Goal: Participate in discussion: Engage in conversation with other users on a specific topic

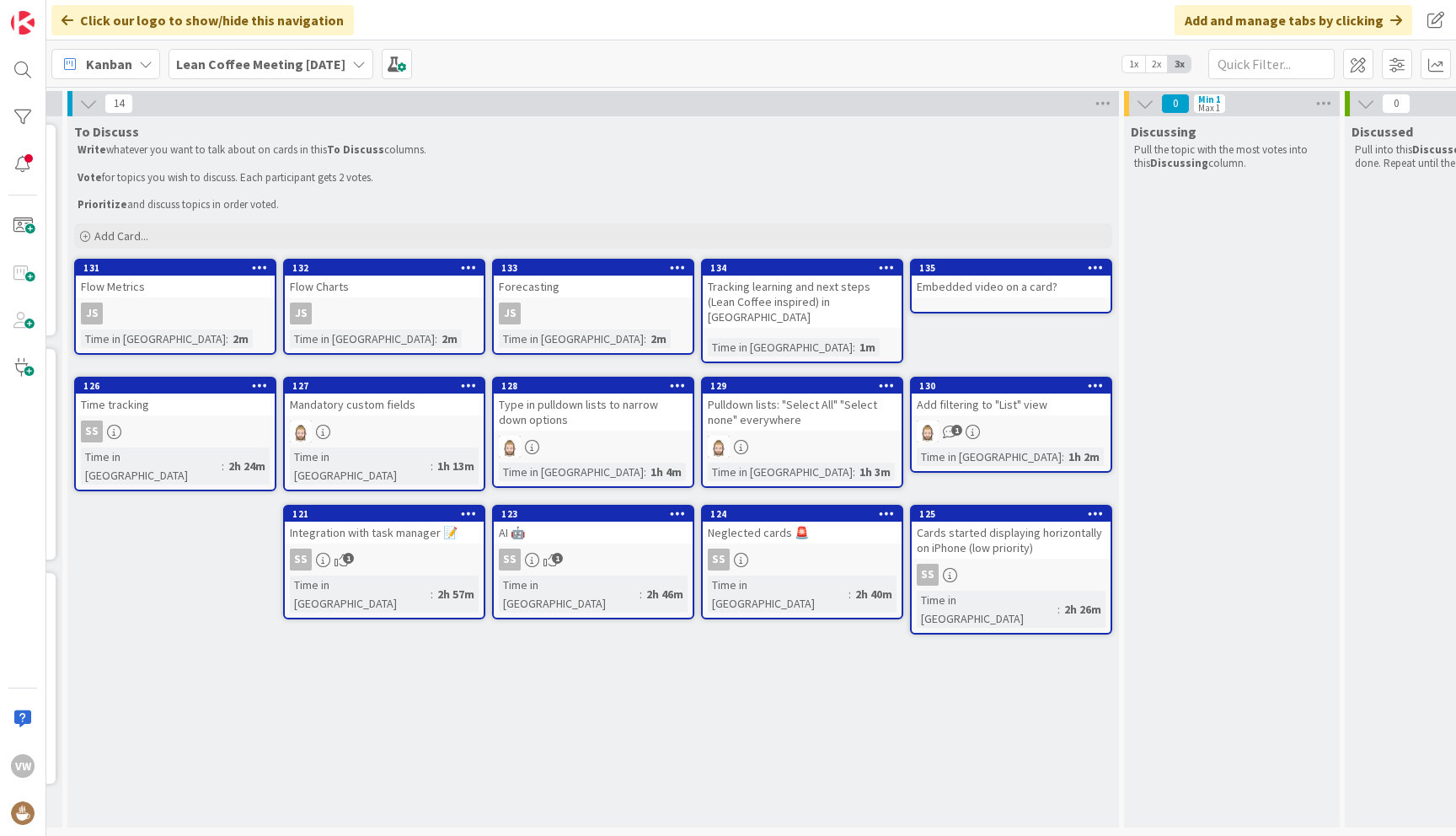
scroll to position [0, 240]
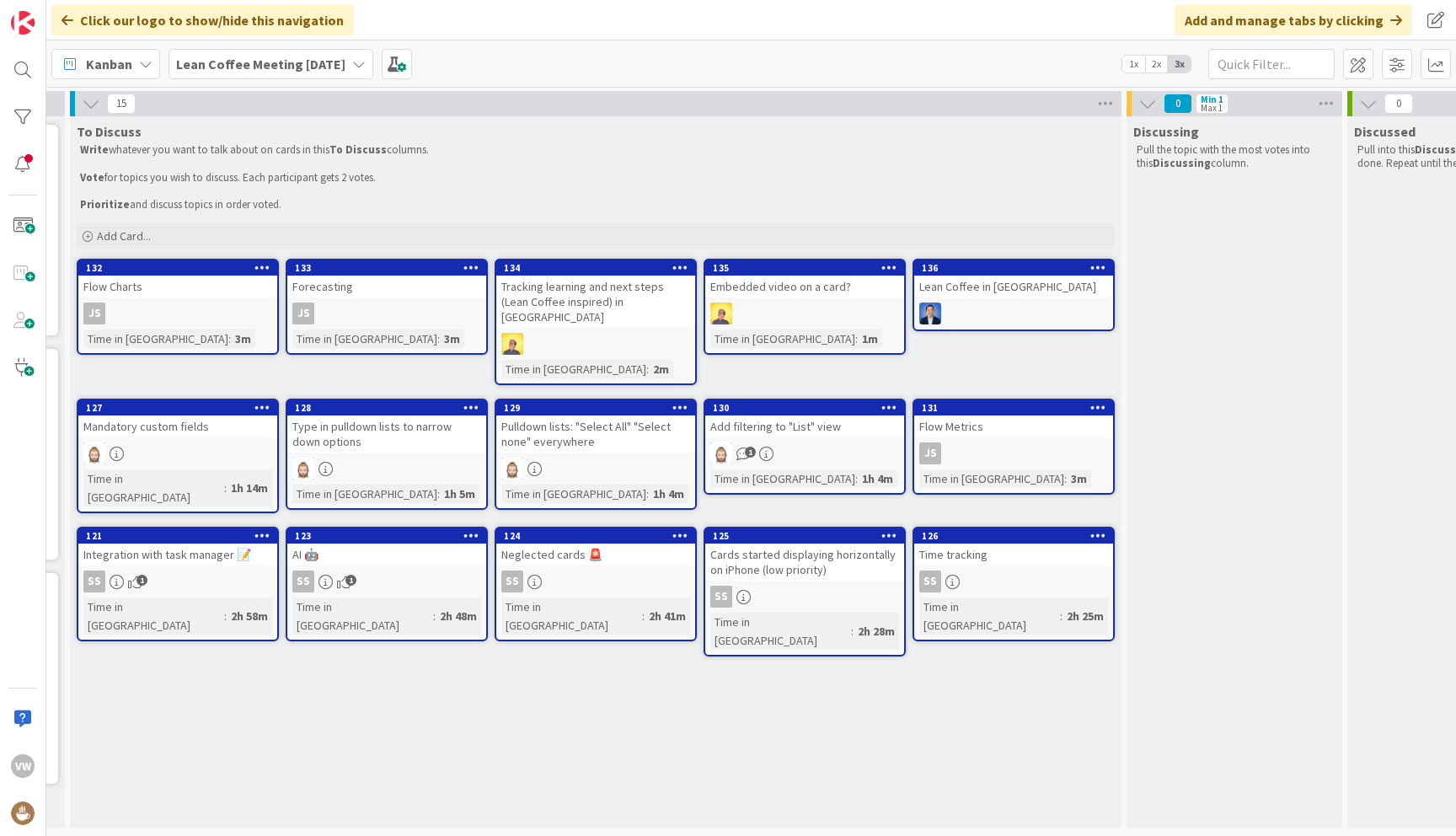
click at [590, 291] on div "Tracking learning and next steps (Lean Coffee inspired) in Kanban" at bounding box center [595, 302] width 199 height 53
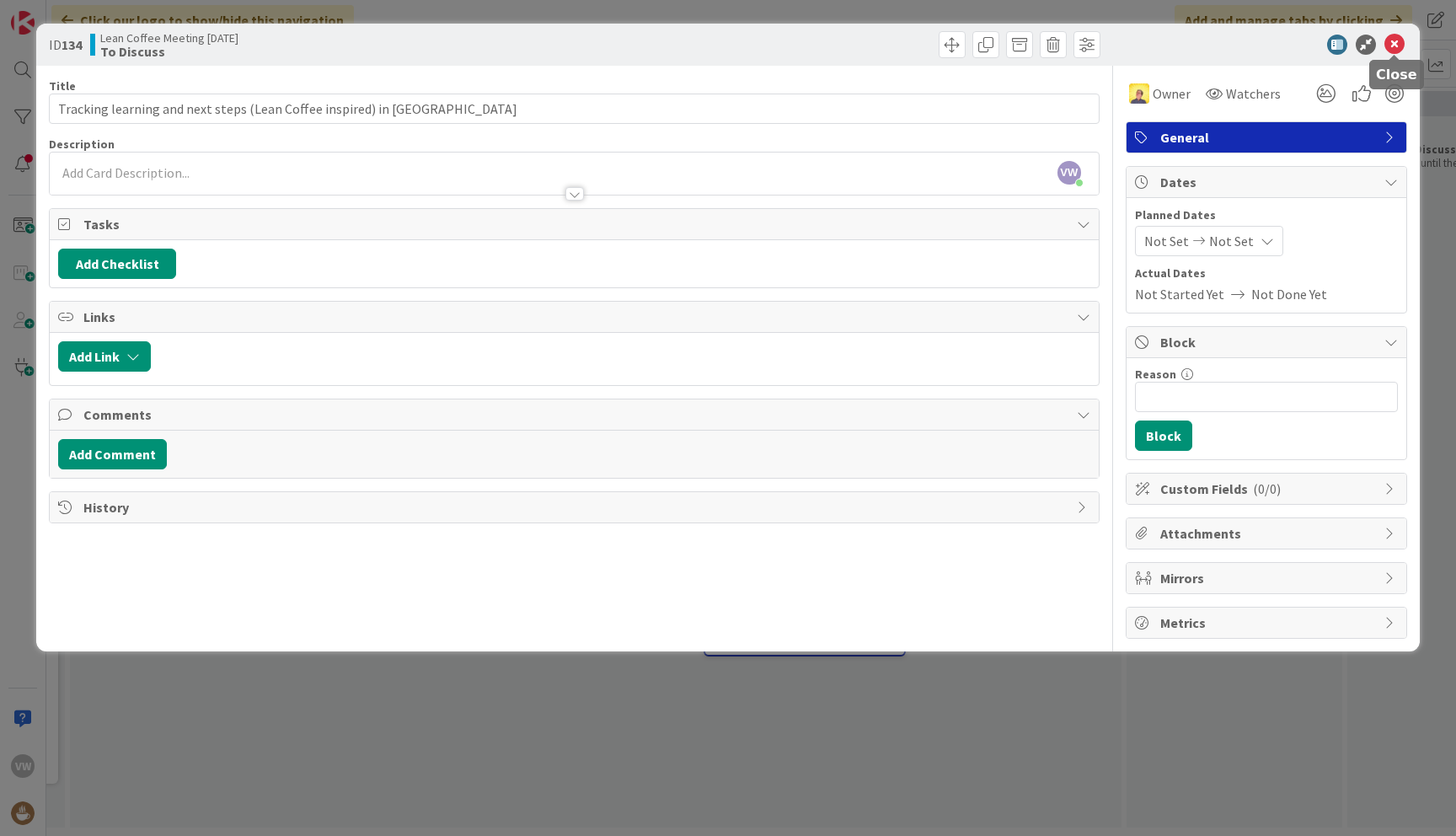
click at [1398, 49] on icon at bounding box center [1394, 45] width 20 height 20
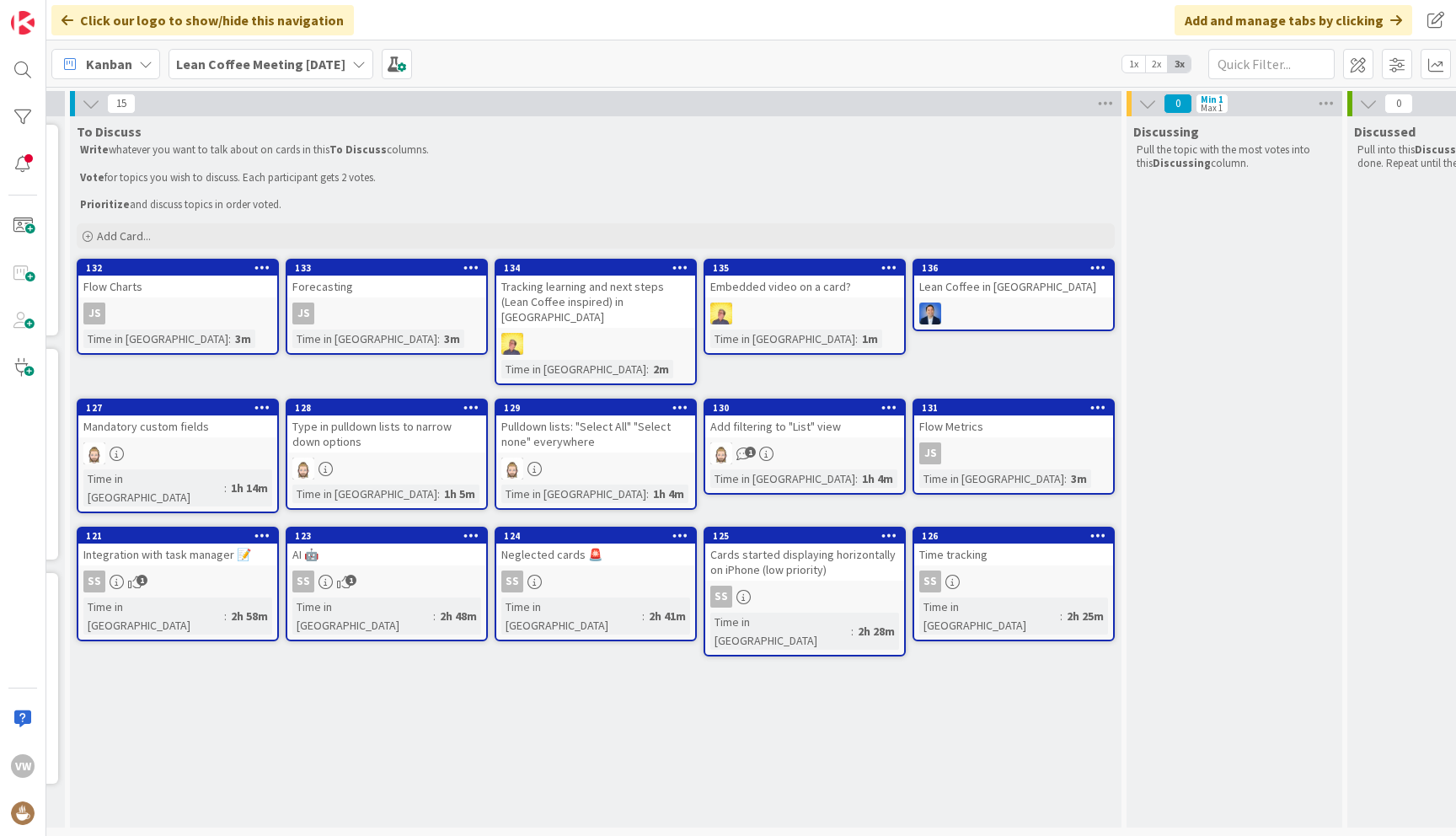
click at [774, 286] on div "Embedded video on a card?" at bounding box center [804, 286] width 199 height 22
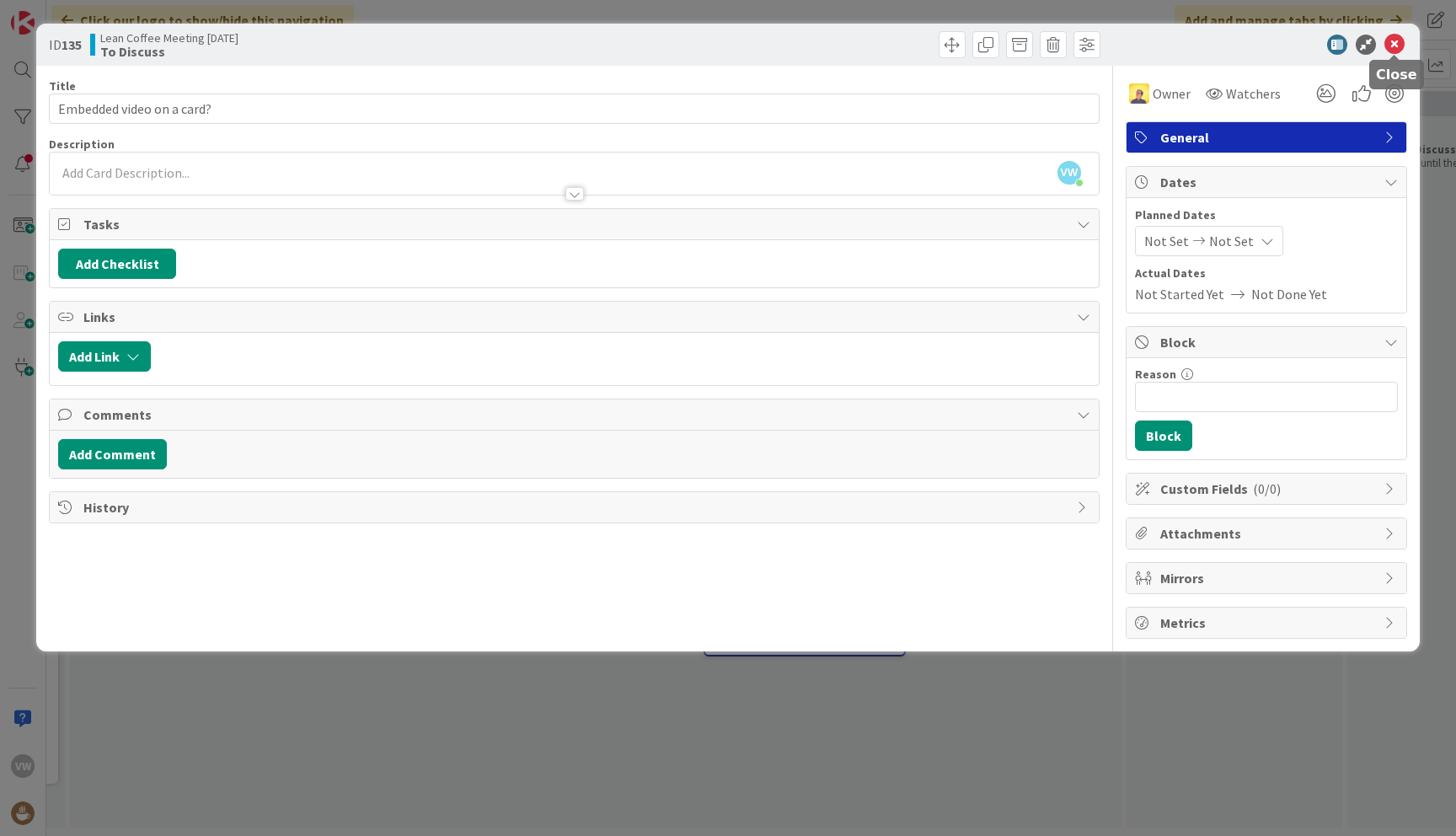
click at [1396, 43] on icon at bounding box center [1394, 45] width 20 height 20
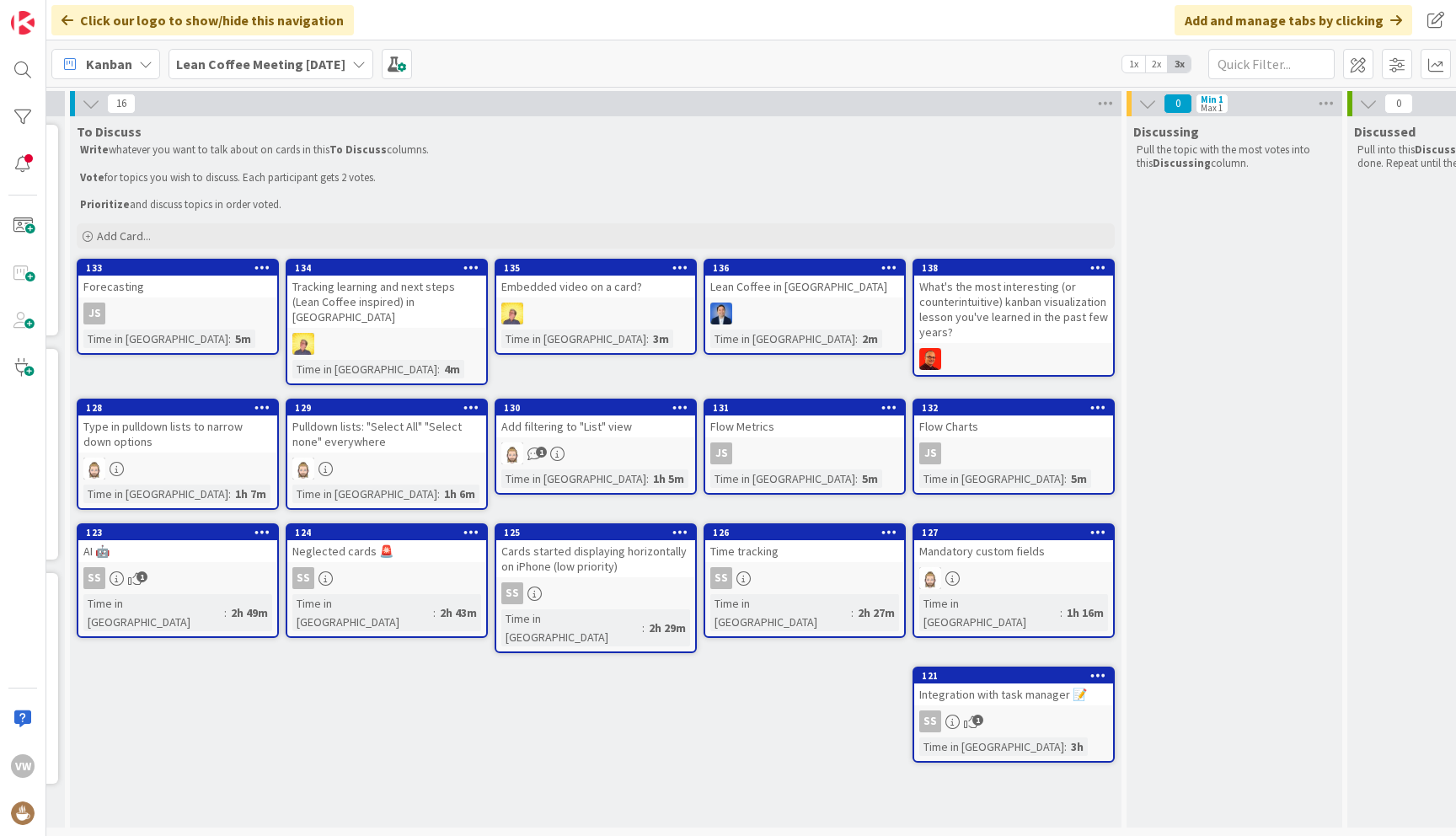
click at [91, 103] on icon at bounding box center [91, 103] width 19 height 19
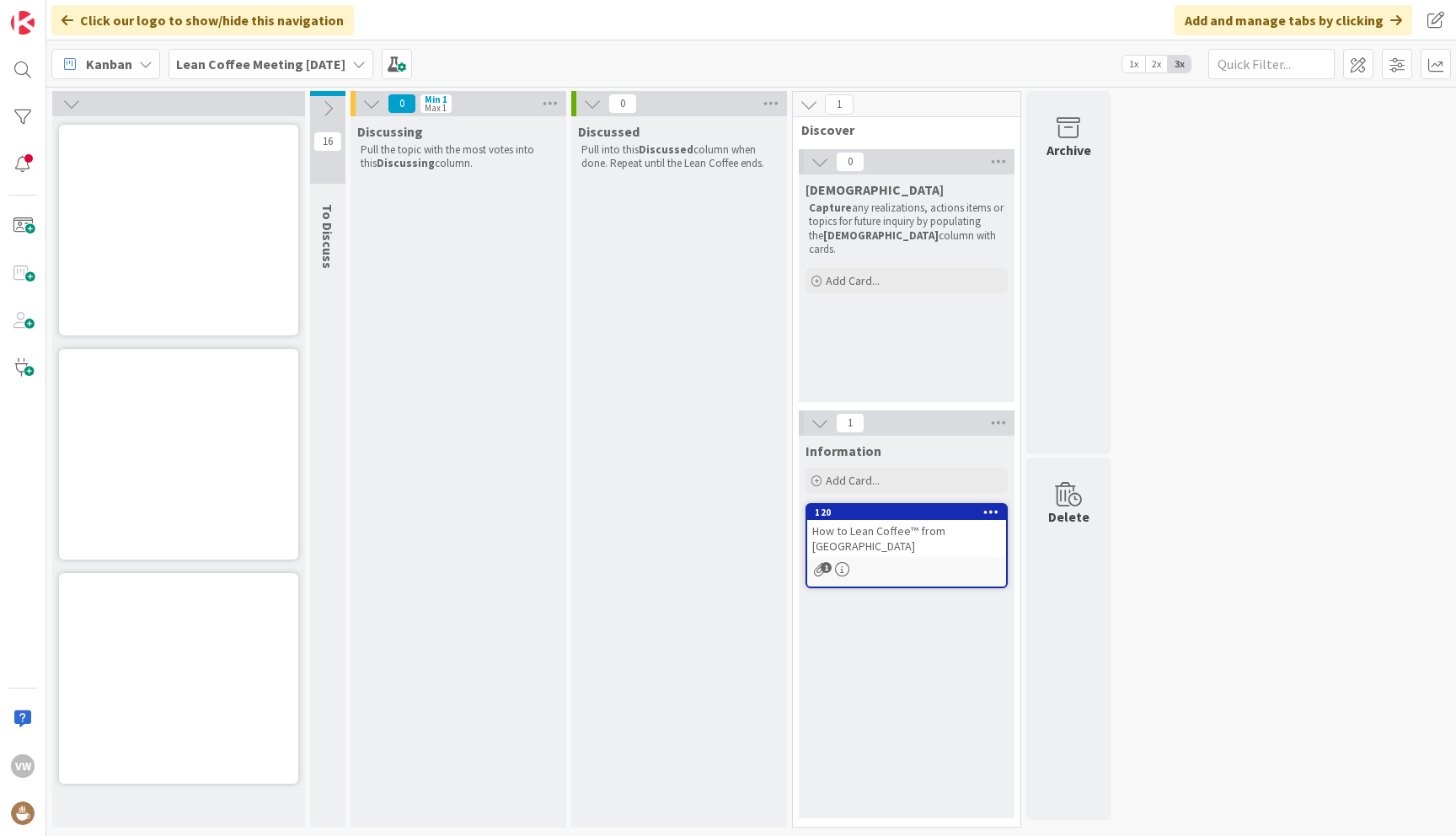
click at [328, 108] on icon at bounding box center [328, 108] width 19 height 19
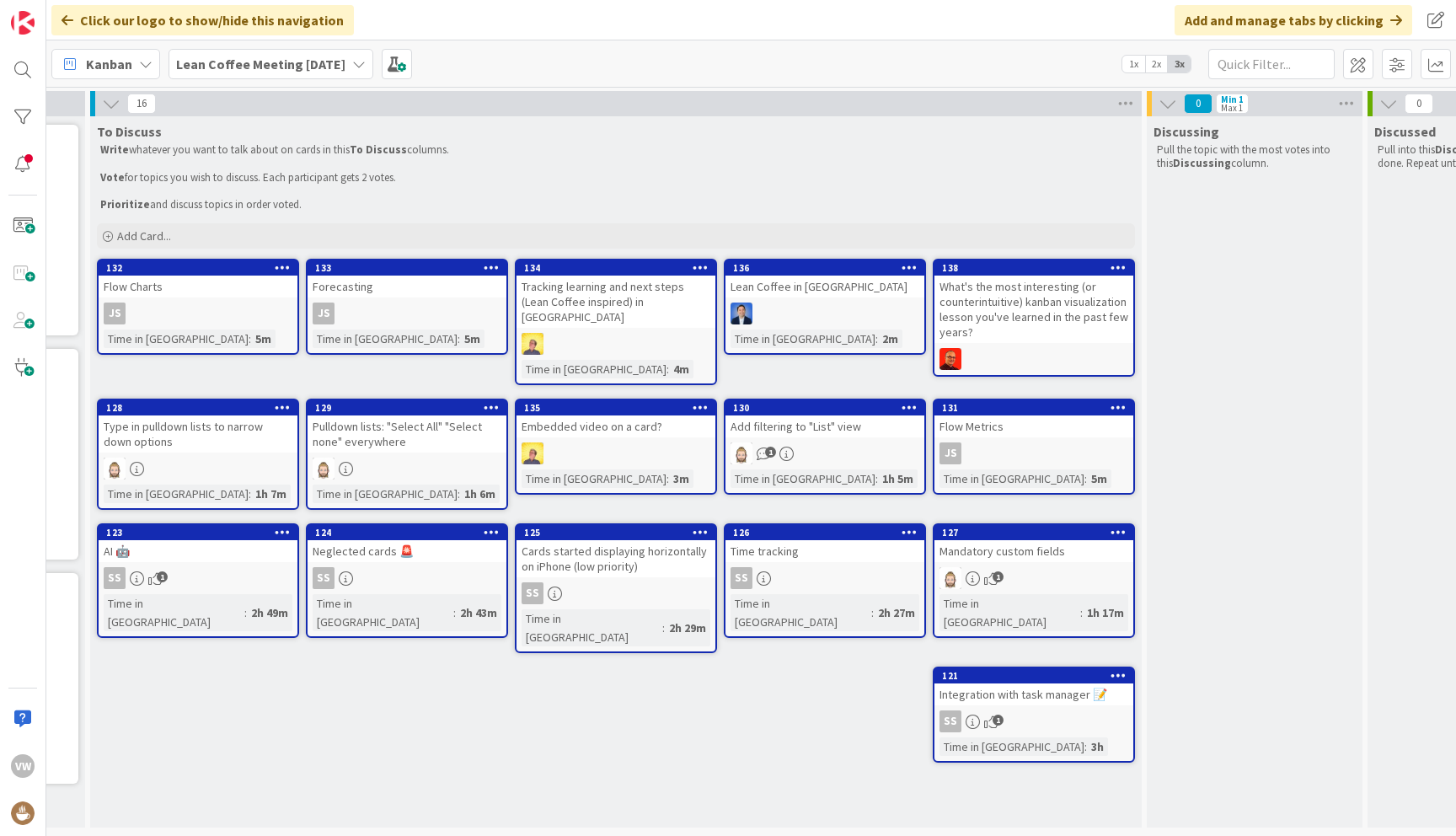
scroll to position [0, 221]
click at [775, 289] on div "Lean Coffee in KZ" at bounding box center [824, 286] width 199 height 22
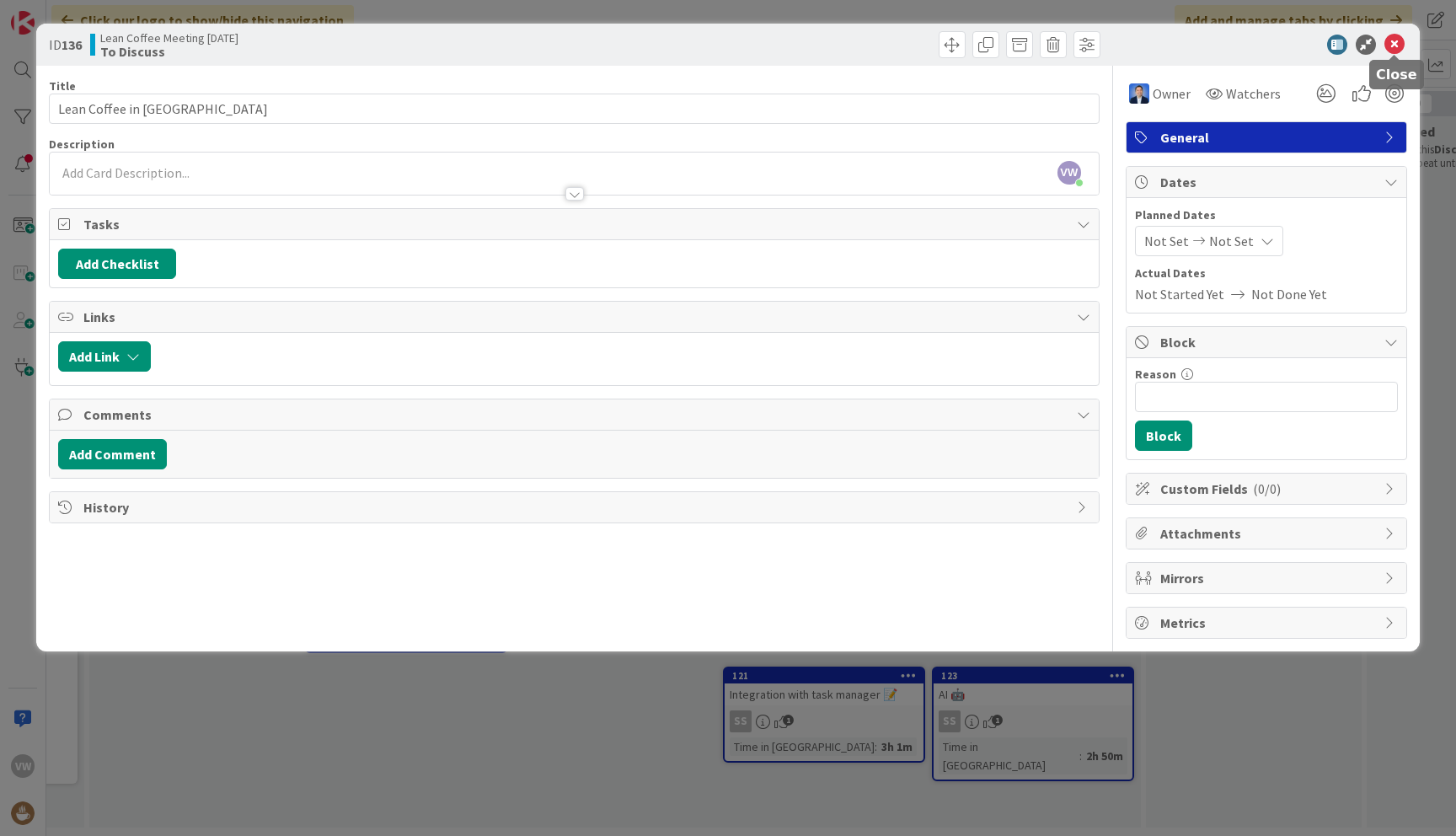
click at [1389, 44] on icon at bounding box center [1394, 45] width 20 height 20
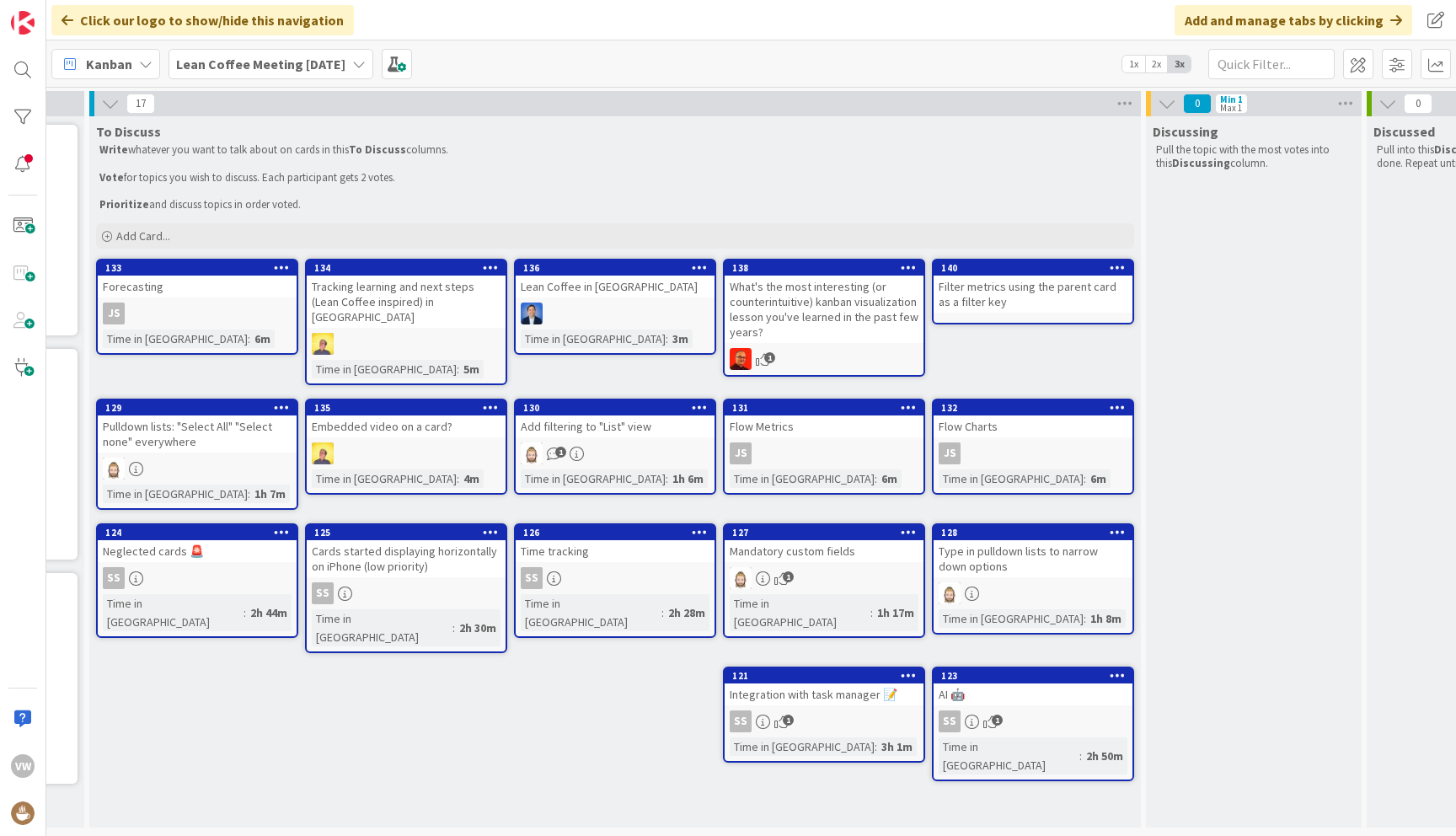
click at [840, 416] on div "Flow Metrics" at bounding box center [824, 427] width 199 height 22
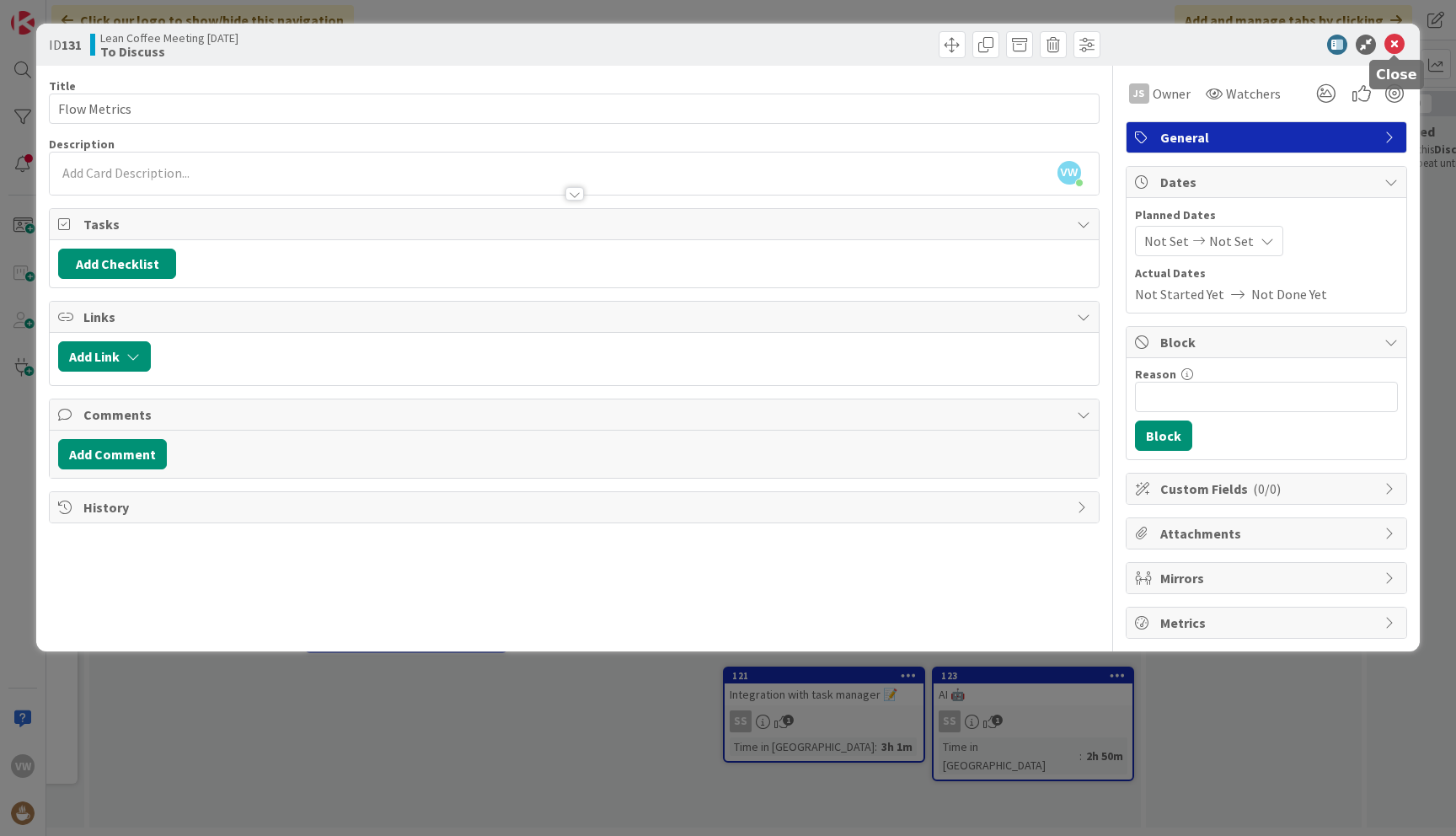
click at [1397, 47] on icon at bounding box center [1394, 45] width 20 height 20
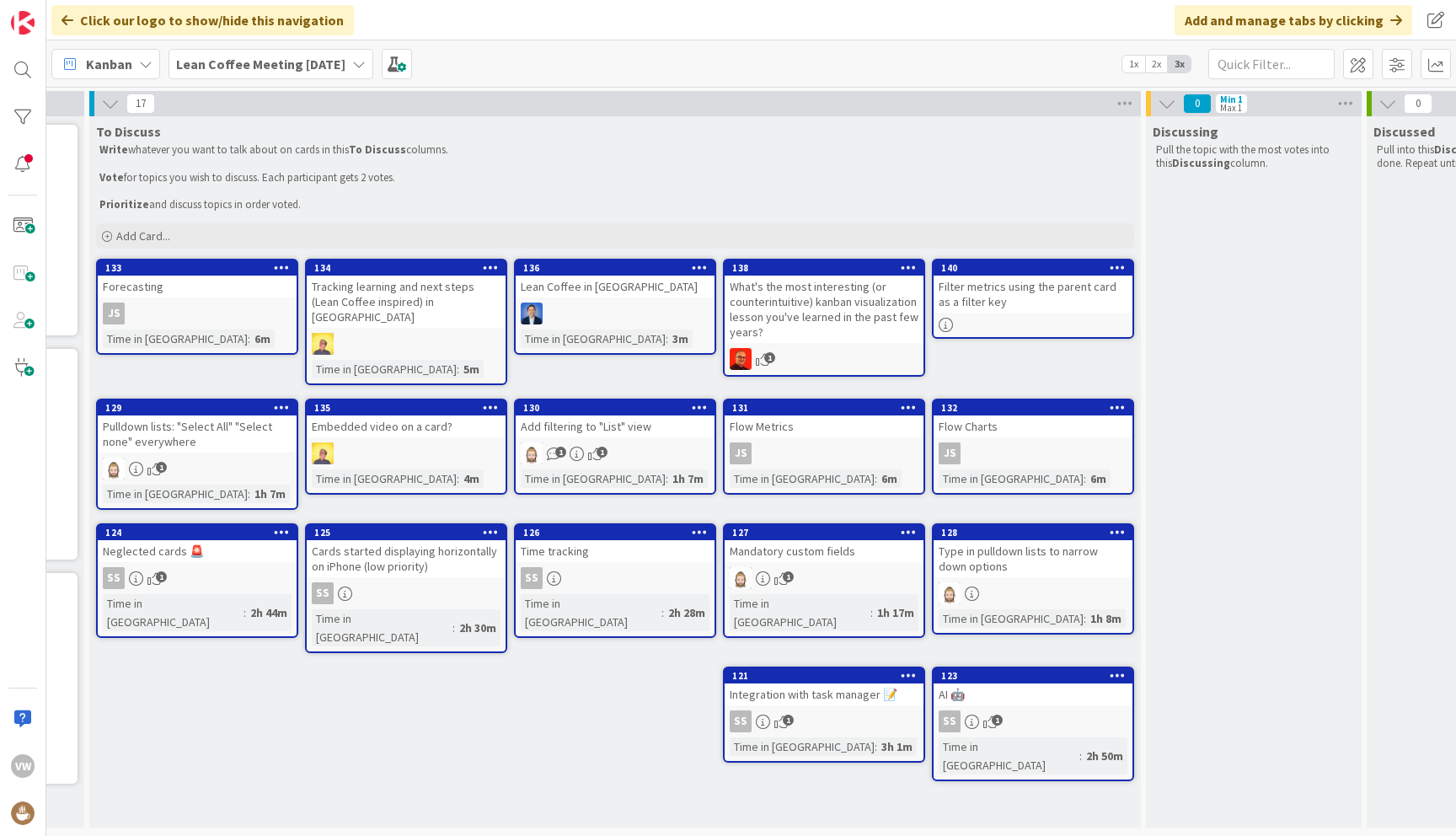
click at [566, 421] on div "Add filtering to "List" view" at bounding box center [615, 427] width 199 height 22
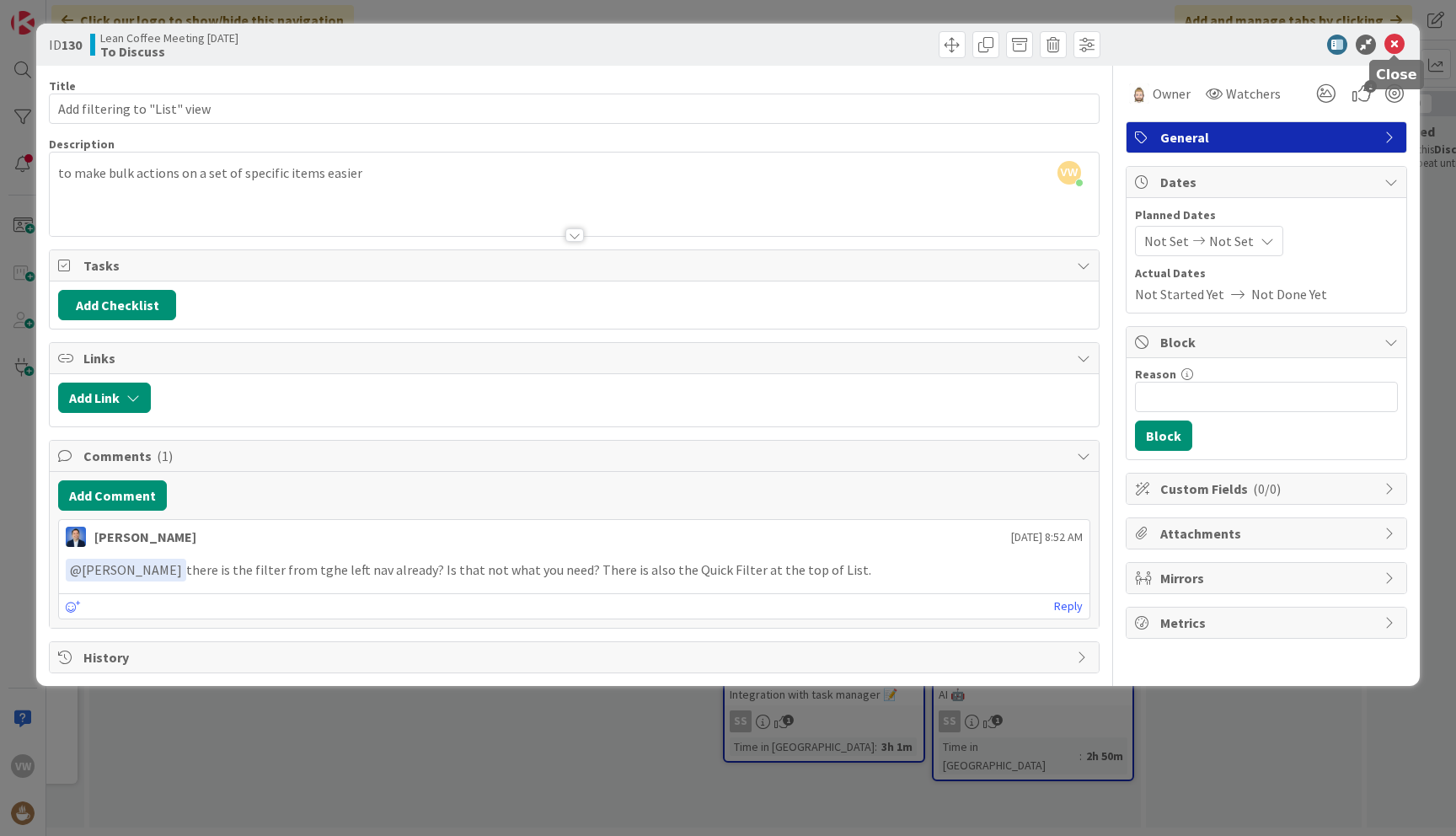
click at [1395, 40] on icon at bounding box center [1394, 45] width 20 height 20
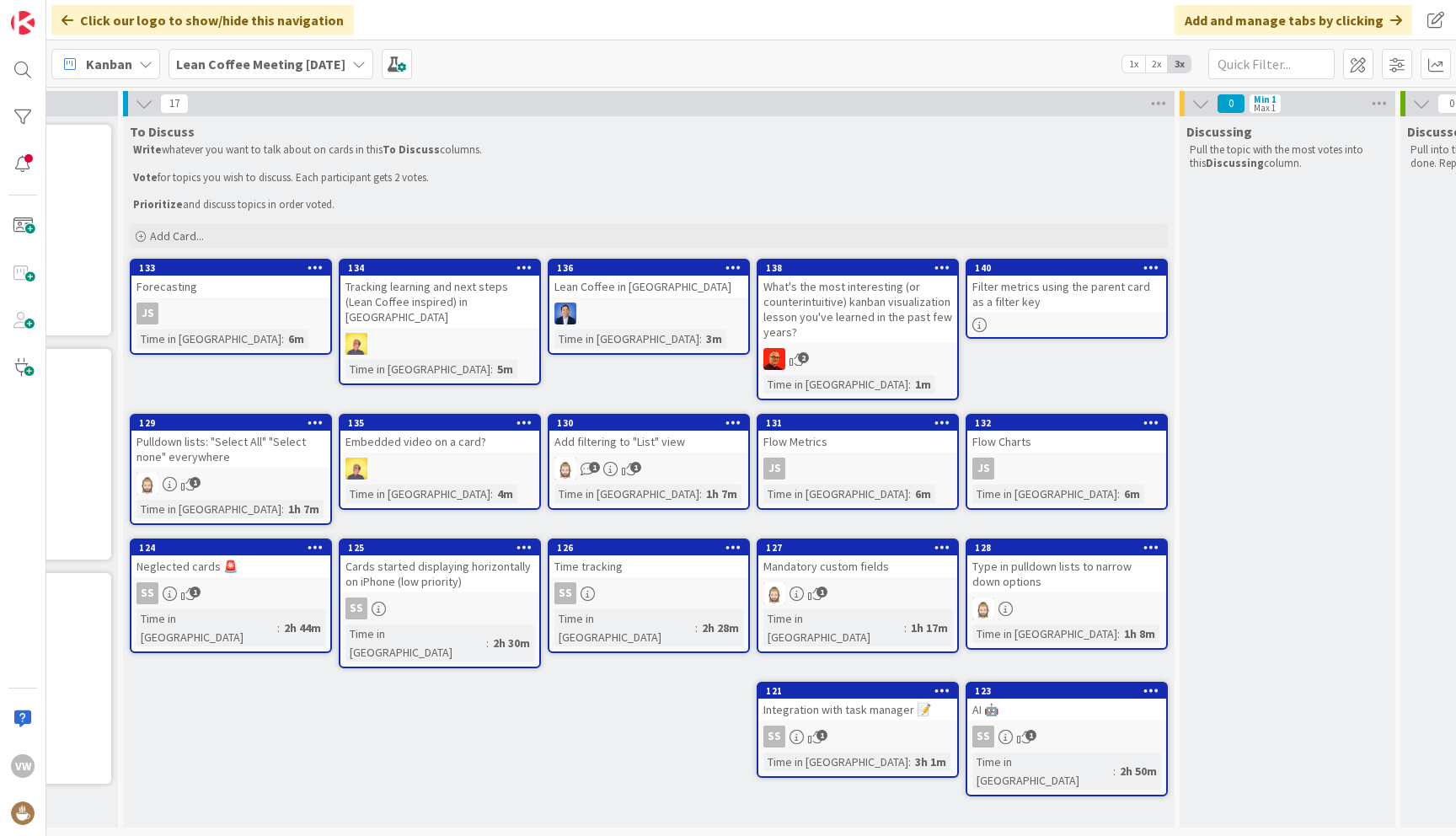
scroll to position [0, 185]
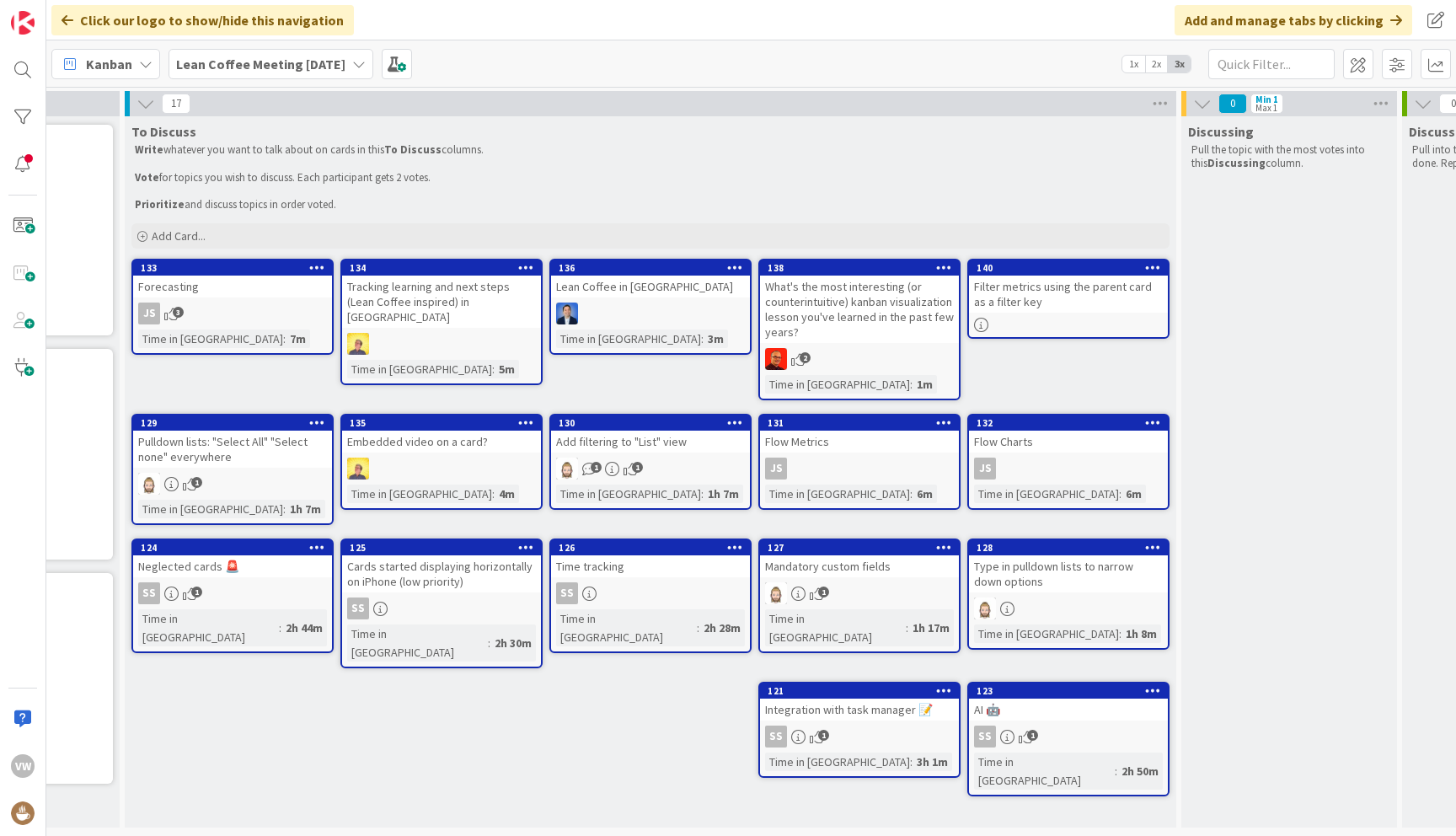
click at [610, 291] on div "Lean Coffee in KZ" at bounding box center [650, 286] width 199 height 22
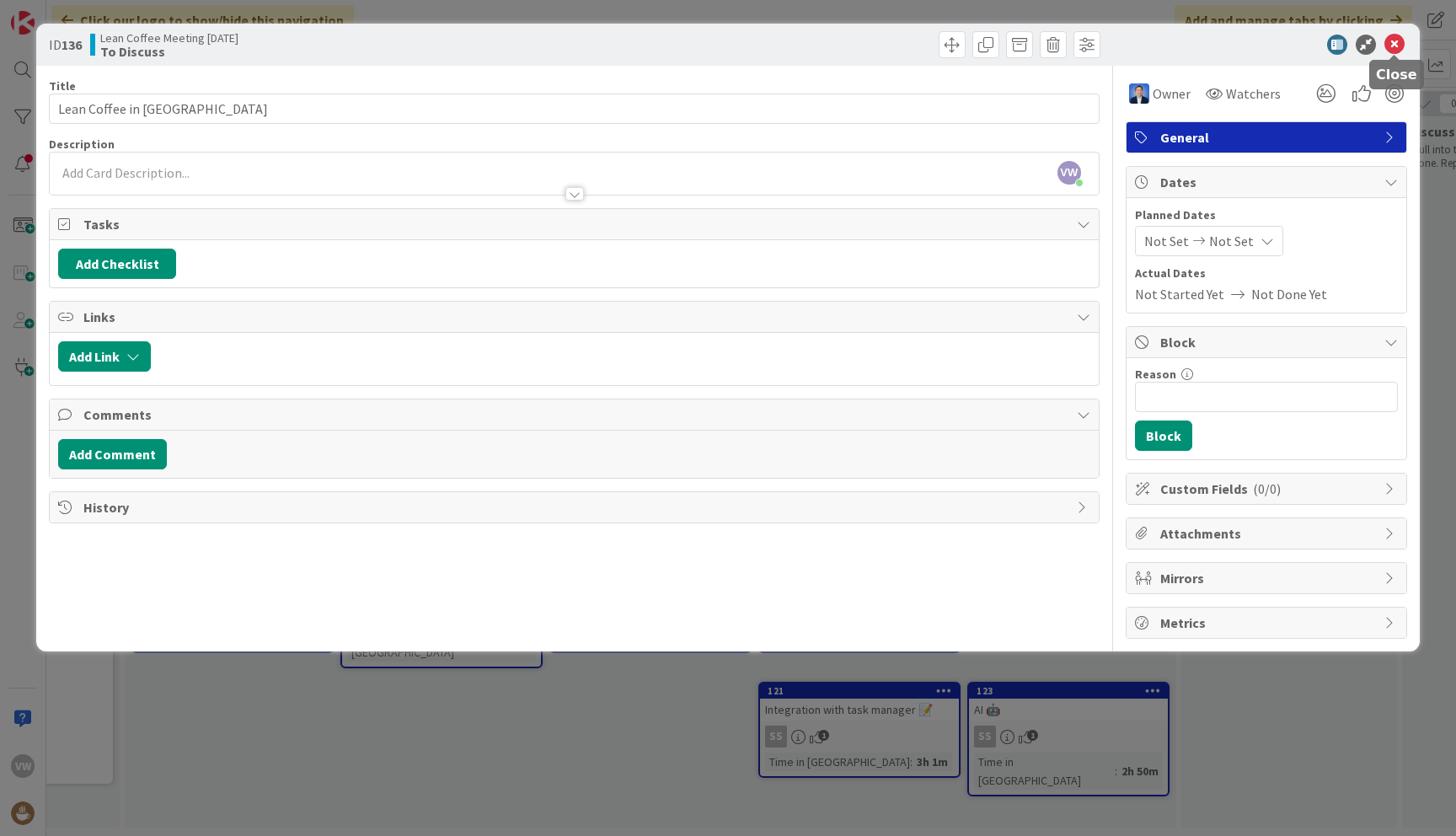
click at [1393, 44] on icon at bounding box center [1394, 45] width 20 height 20
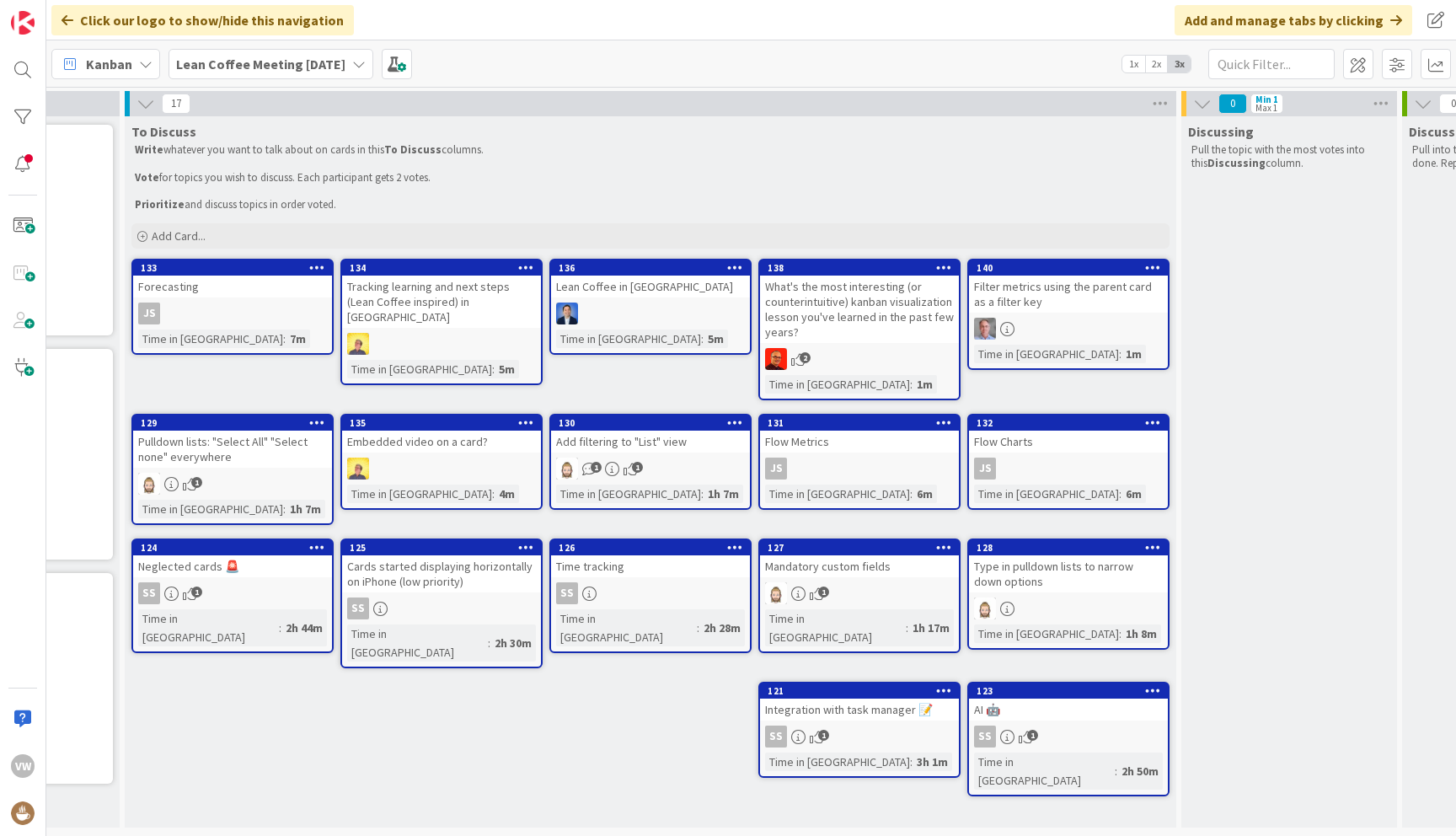
click at [734, 268] on icon at bounding box center [735, 268] width 16 height 12
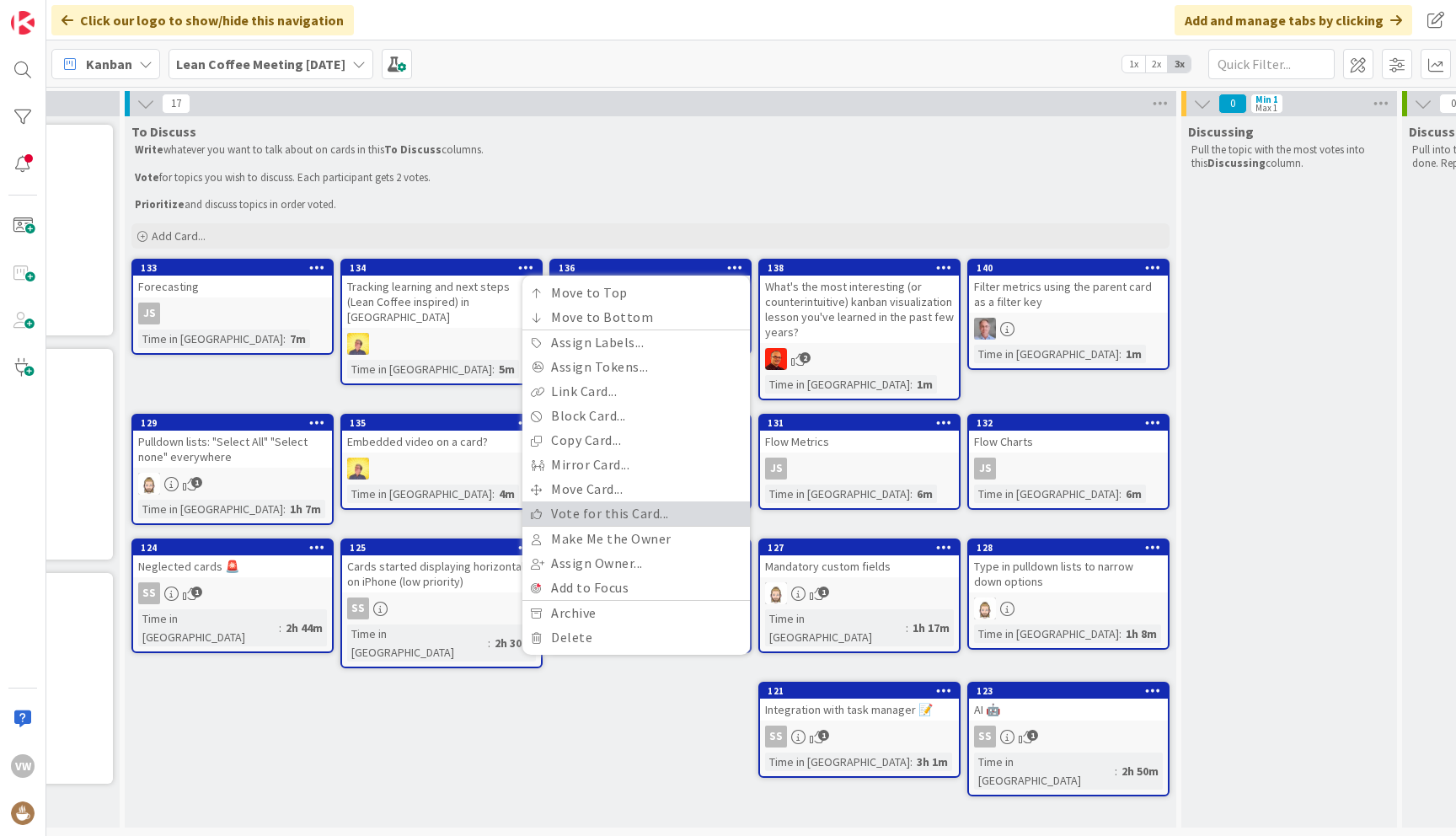
click at [673, 507] on link "Vote for this Card..." at bounding box center [636, 513] width 228 height 25
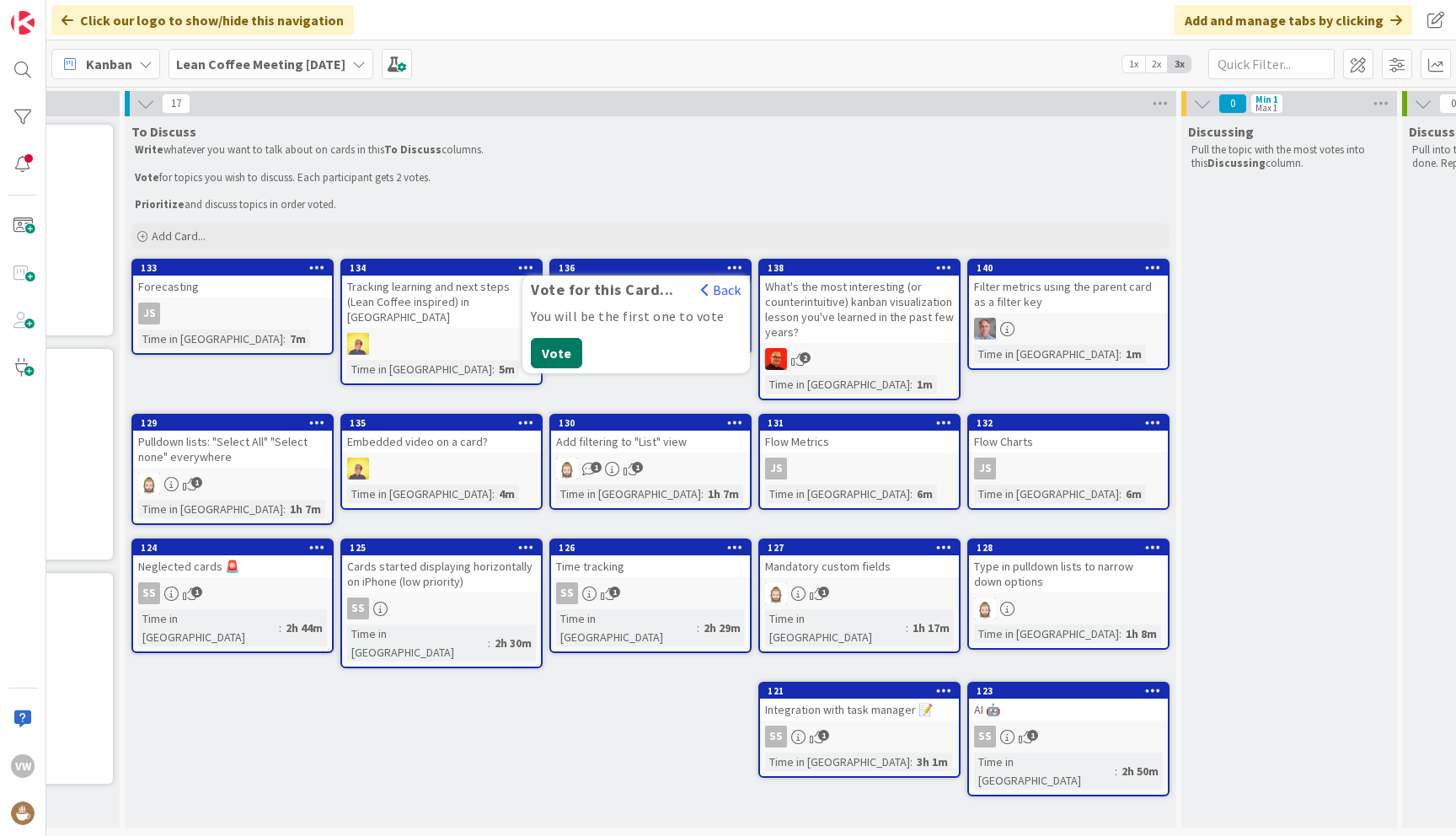
click at [558, 352] on button "Vote" at bounding box center [556, 353] width 52 height 30
click at [761, 206] on p "Prioritize and discuss topics in order voted." at bounding box center [650, 205] width 1031 height 14
click at [946, 268] on icon at bounding box center [944, 268] width 16 height 12
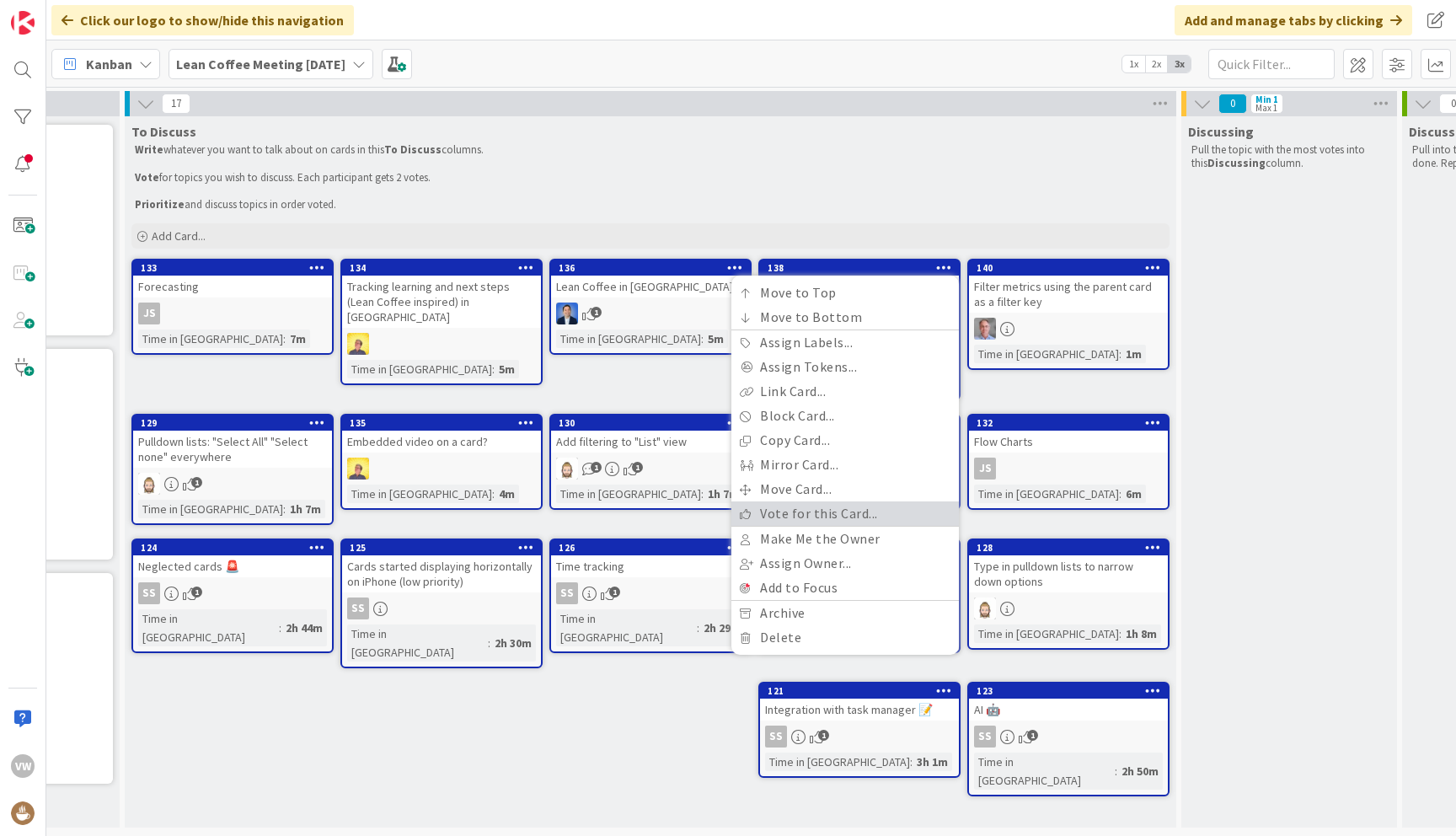
click at [870, 515] on link "Vote for this Card..." at bounding box center [845, 513] width 228 height 25
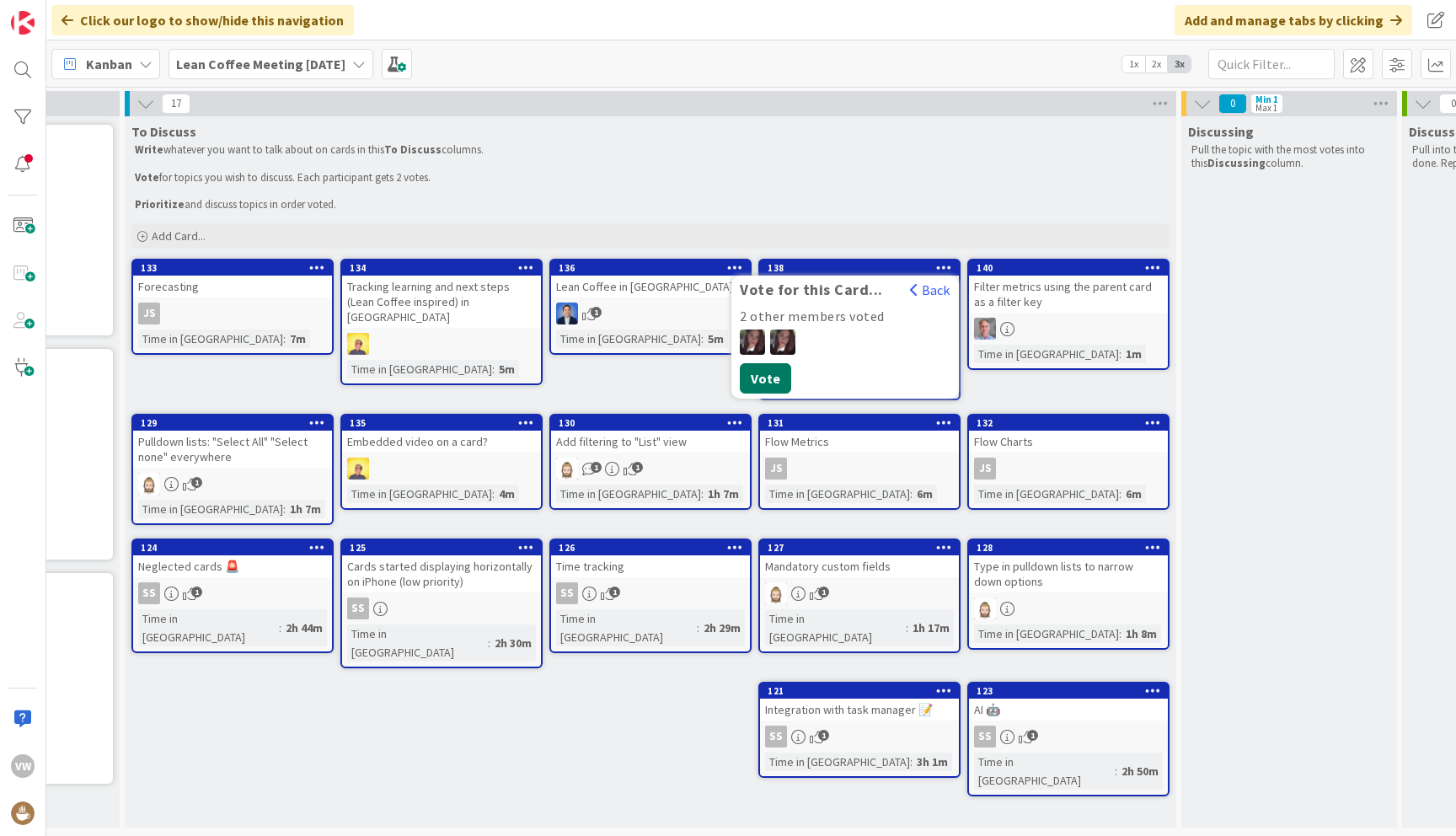
click at [768, 377] on button "Vote" at bounding box center [765, 379] width 52 height 30
click at [661, 380] on div "To Discuss Write whatever you want to talk about on cards in this To Discuss co…" at bounding box center [650, 472] width 1051 height 711
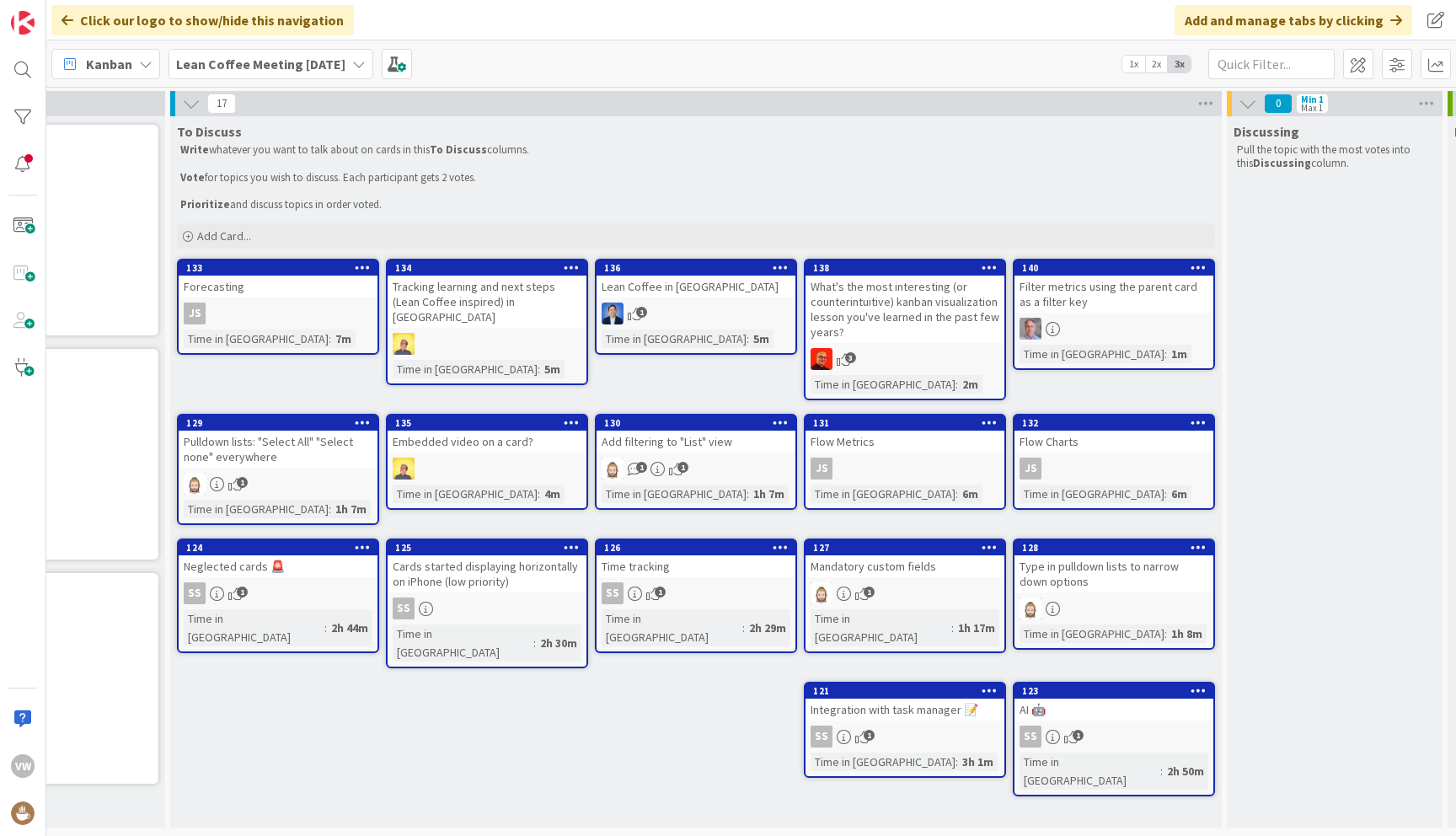
scroll to position [0, 129]
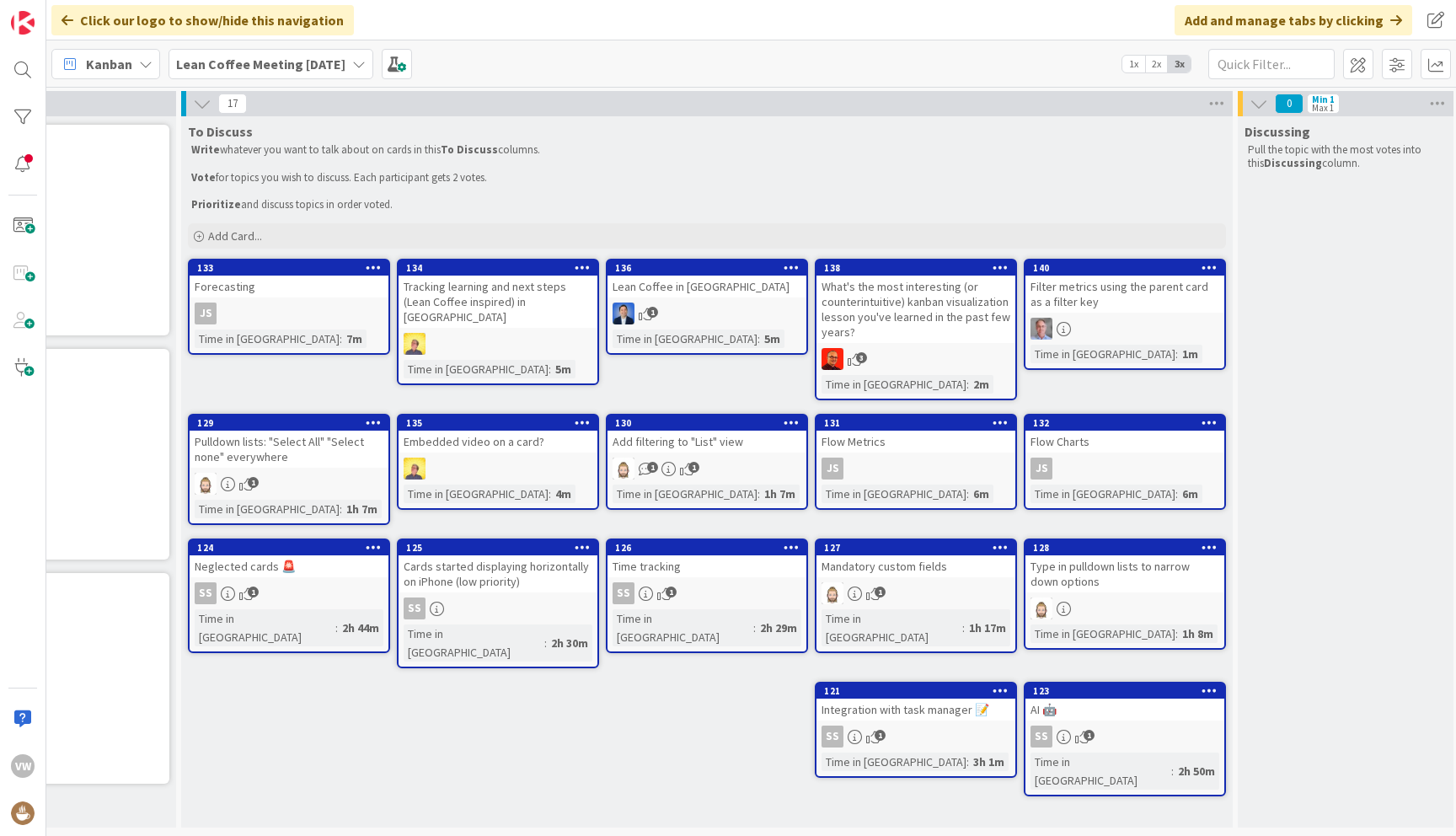
click at [510, 291] on div "Tracking learning and next steps (Lean Coffee inspired) in Kanban" at bounding box center [498, 302] width 199 height 53
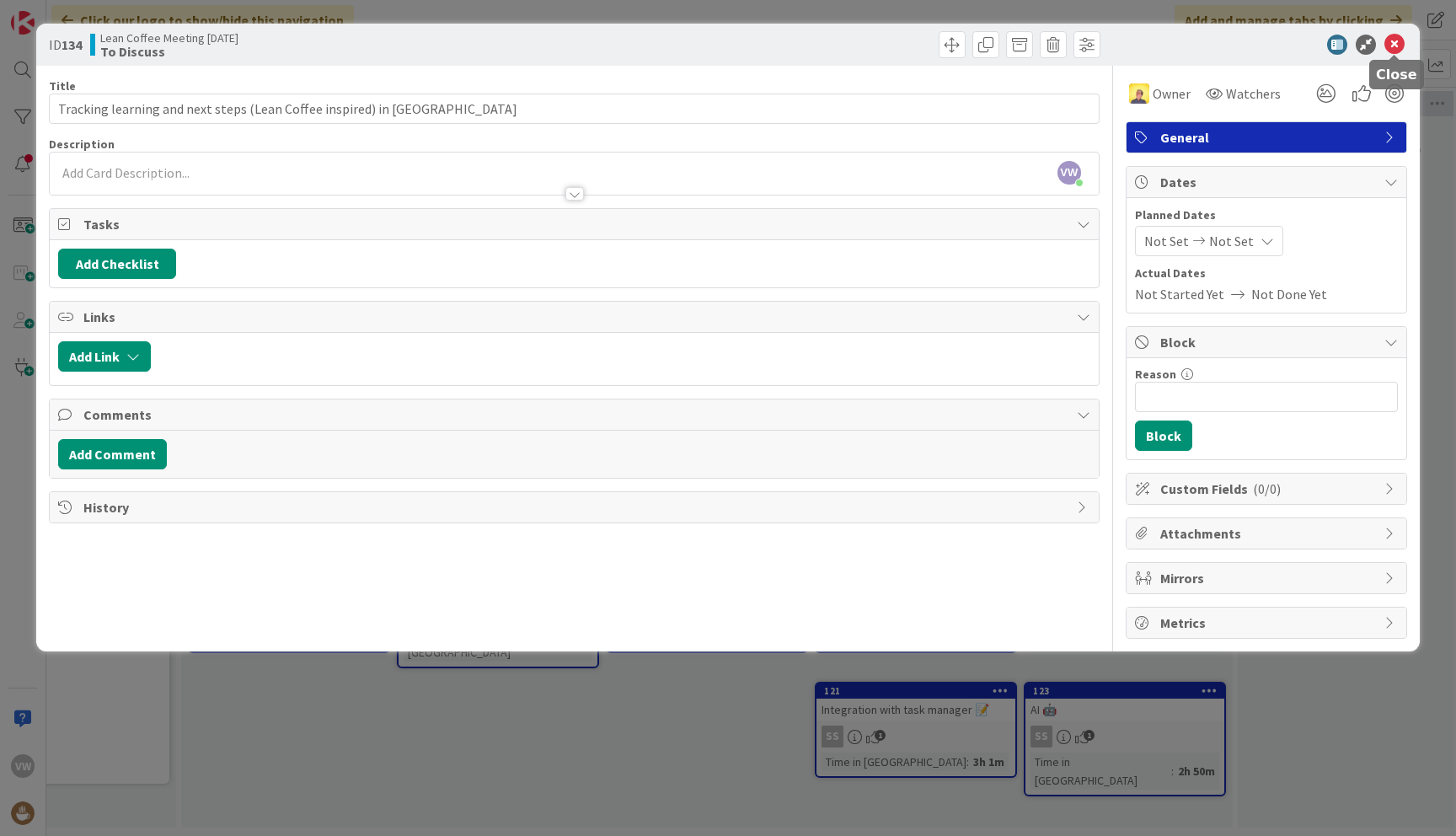
click at [1391, 44] on icon at bounding box center [1394, 45] width 20 height 20
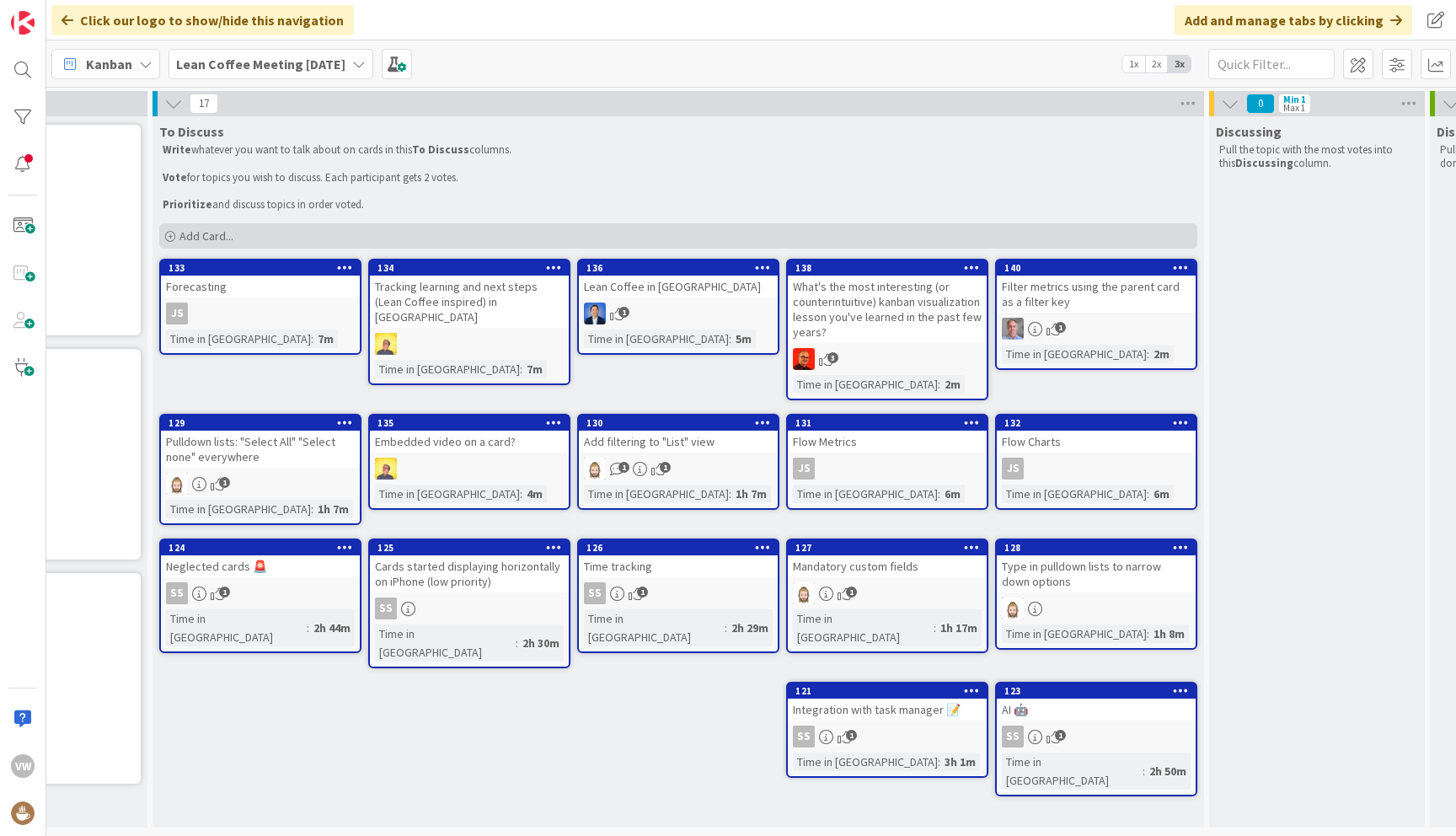
scroll to position [0, 159]
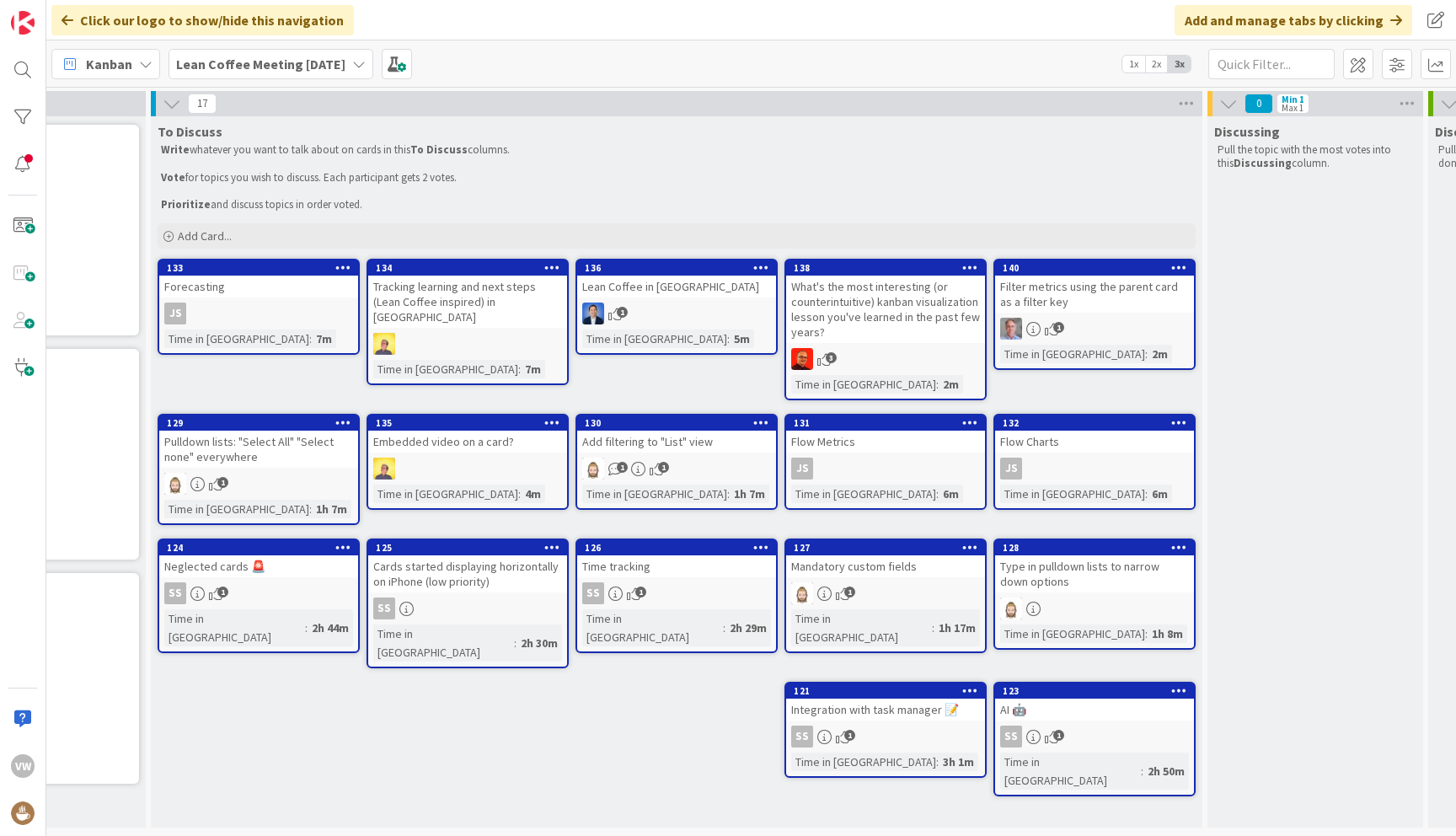
click at [497, 294] on div "Tracking learning and next steps (Lean Coffee inspired) in Kanban" at bounding box center [467, 302] width 199 height 53
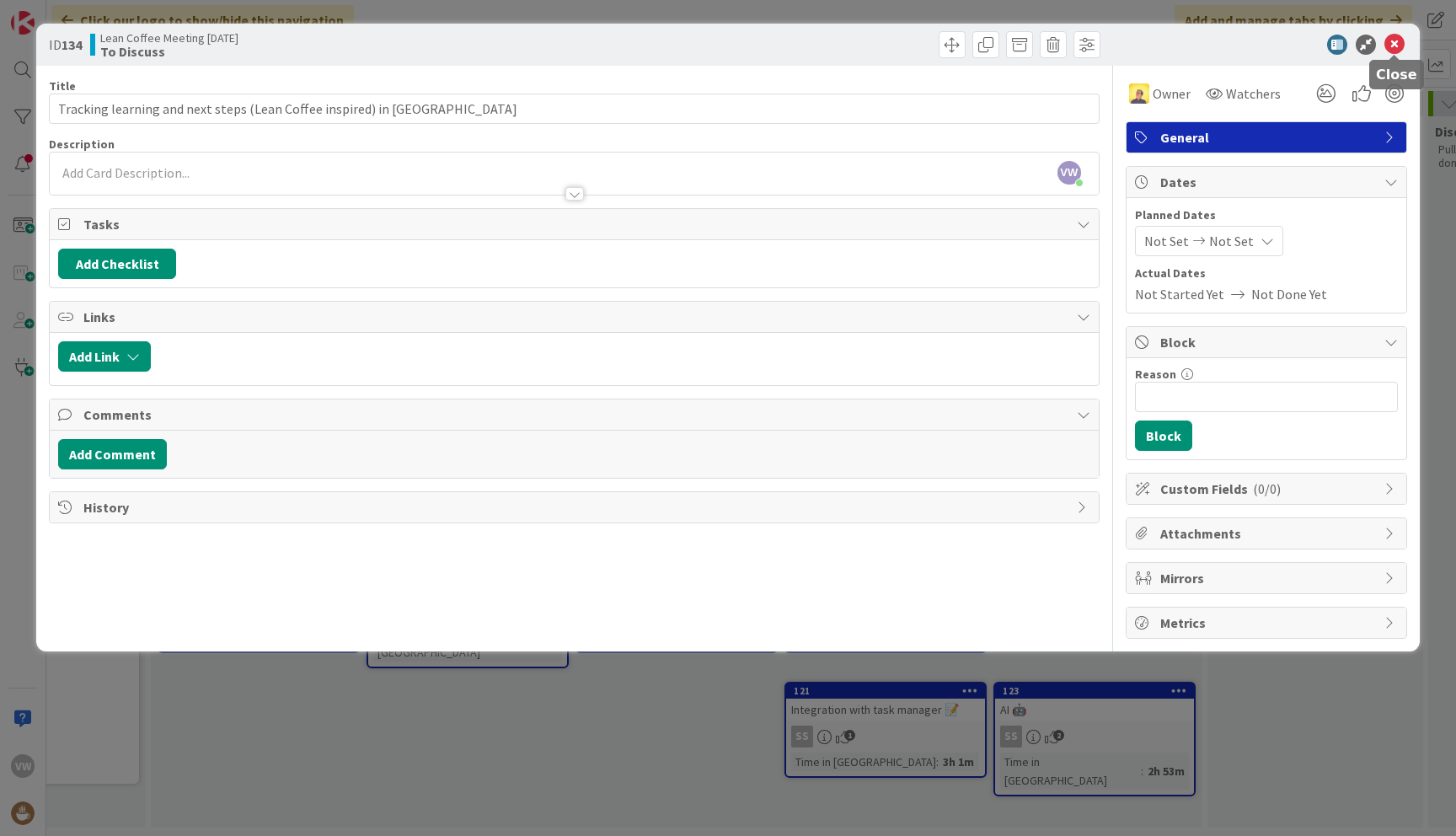
click at [1401, 46] on icon at bounding box center [1394, 45] width 20 height 20
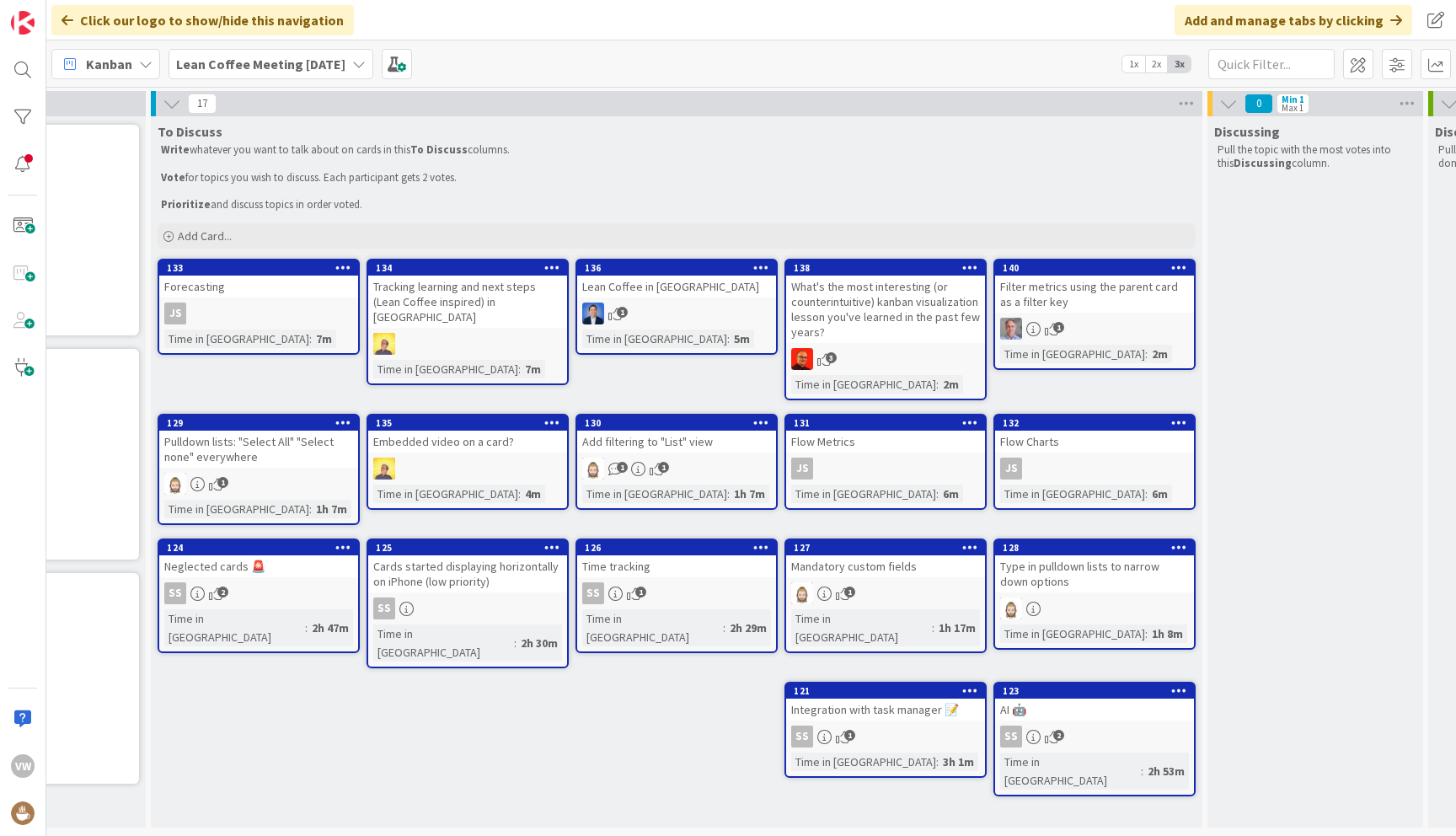
click at [554, 269] on icon at bounding box center [552, 268] width 16 height 12
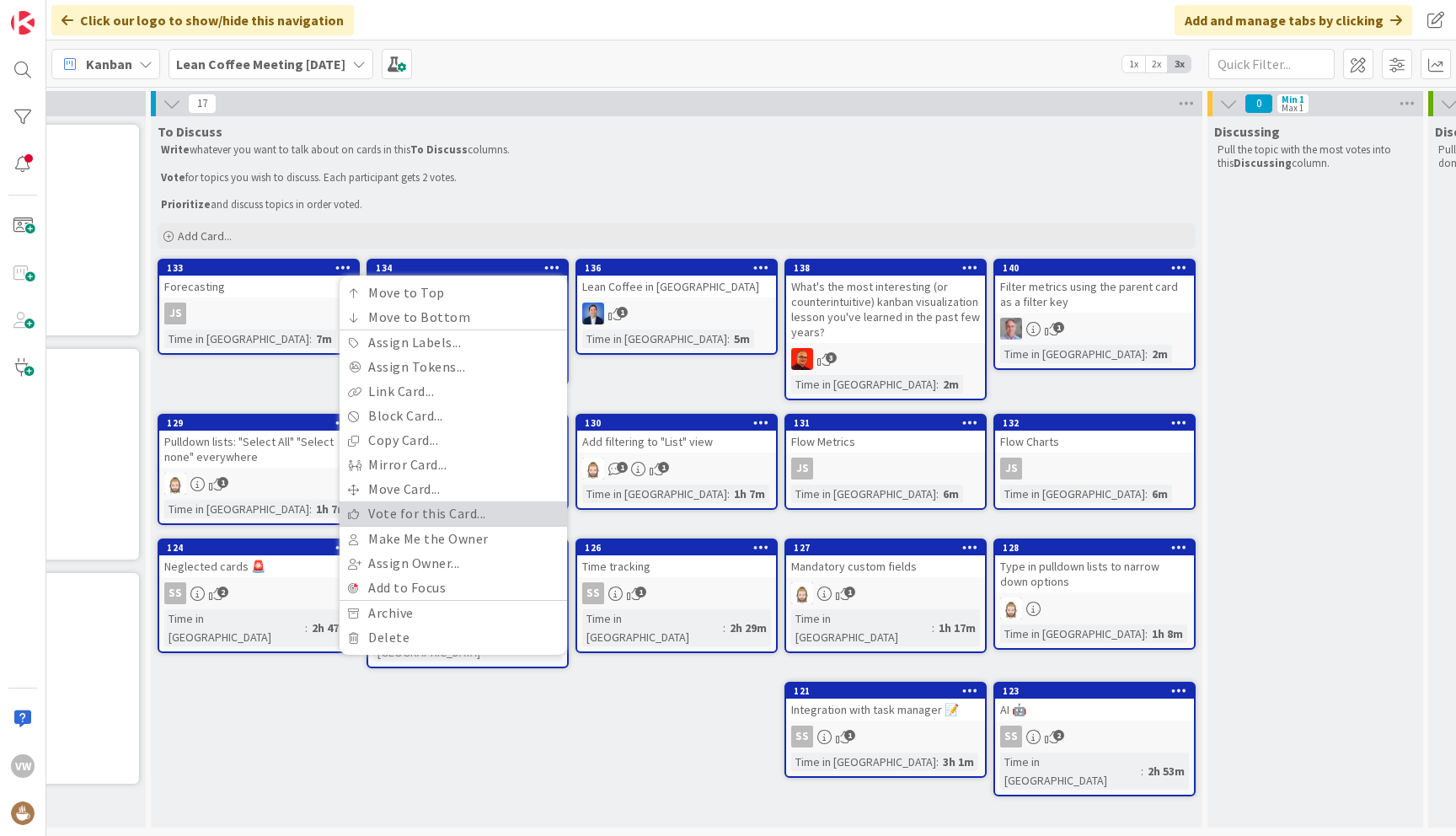
click at [492, 513] on link "Vote for this Card..." at bounding box center [453, 513] width 228 height 25
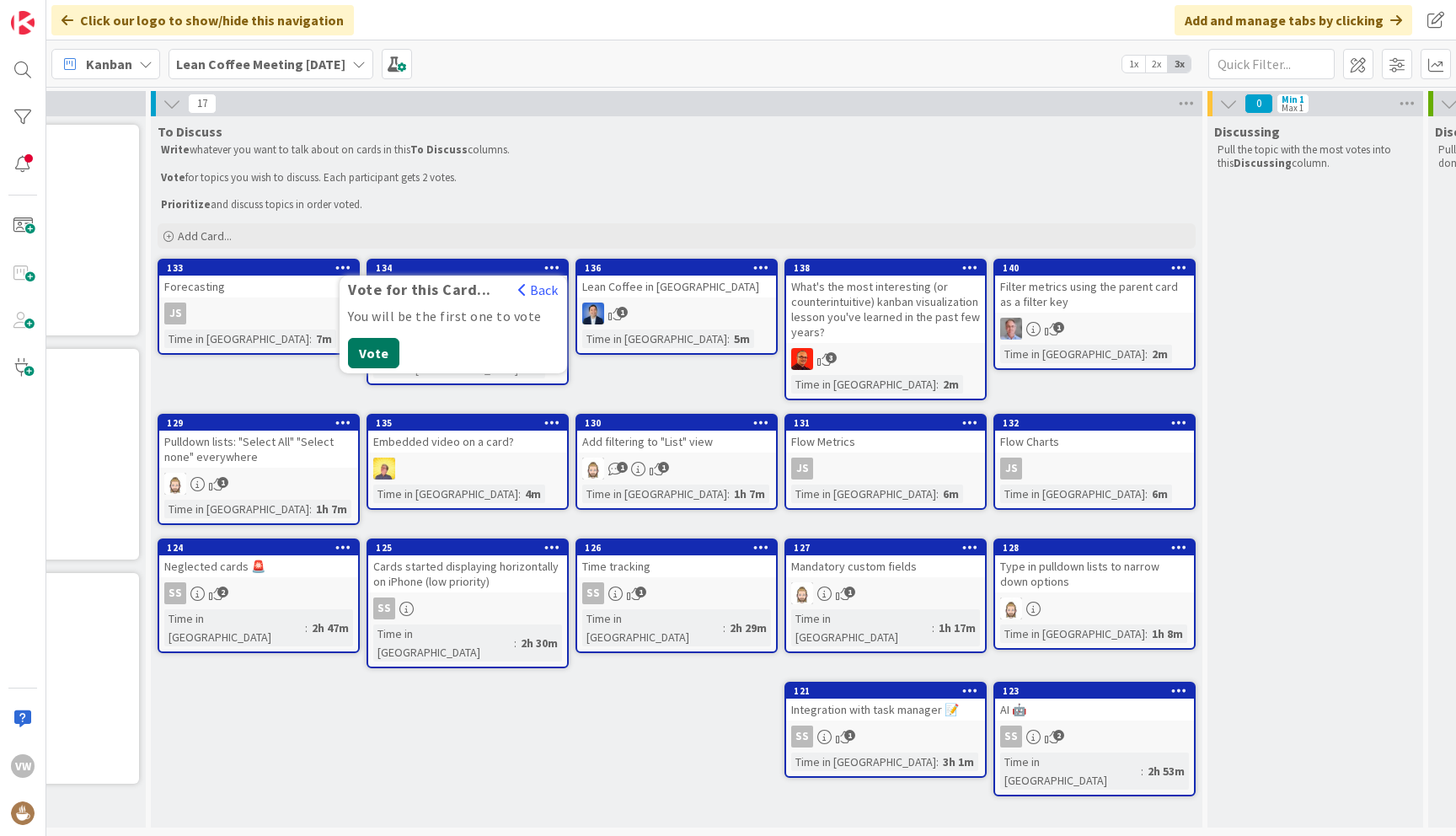
click at [365, 352] on button "Vote" at bounding box center [373, 353] width 52 height 30
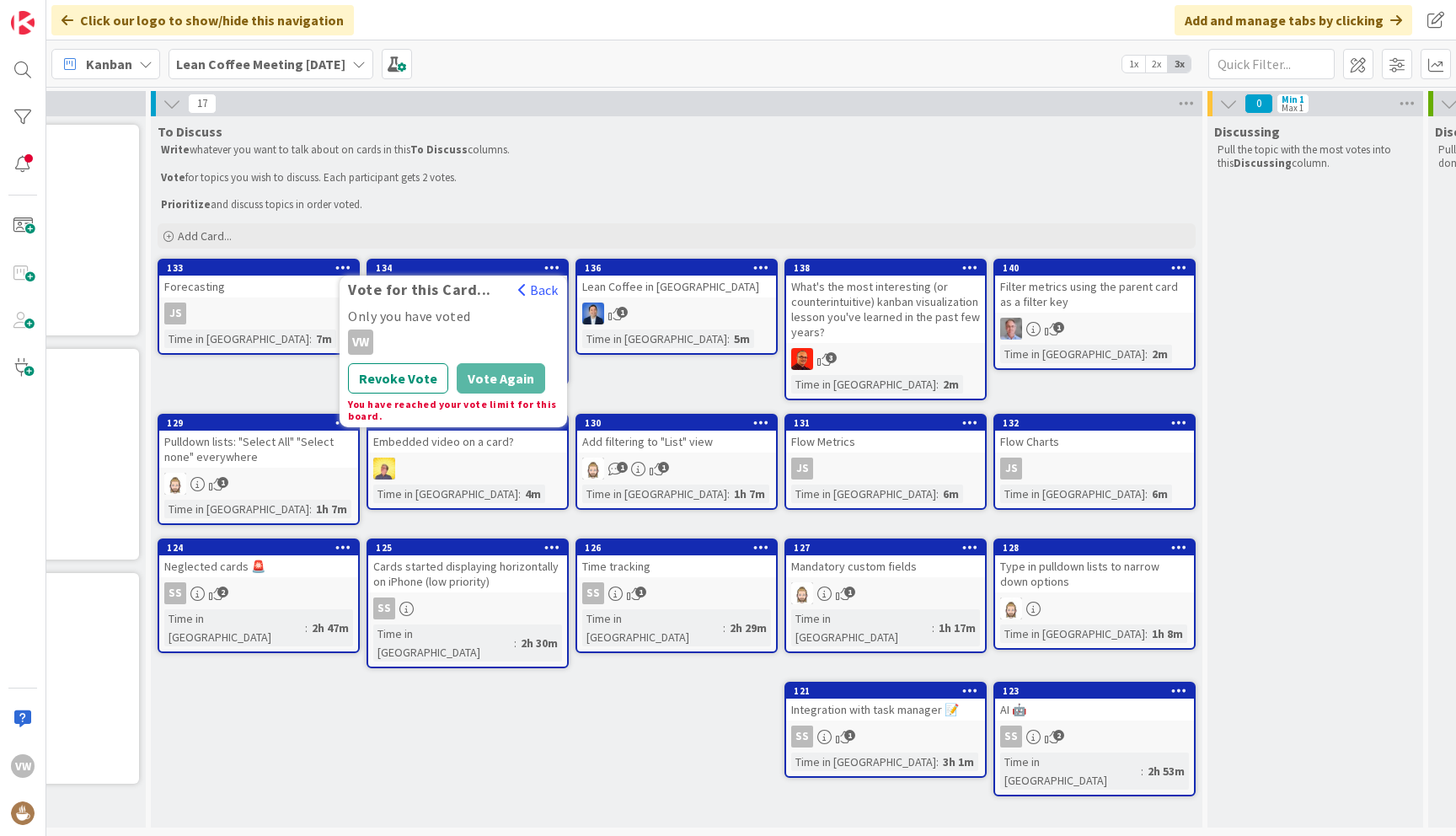
click at [1011, 162] on p at bounding box center [676, 163] width 1031 height 14
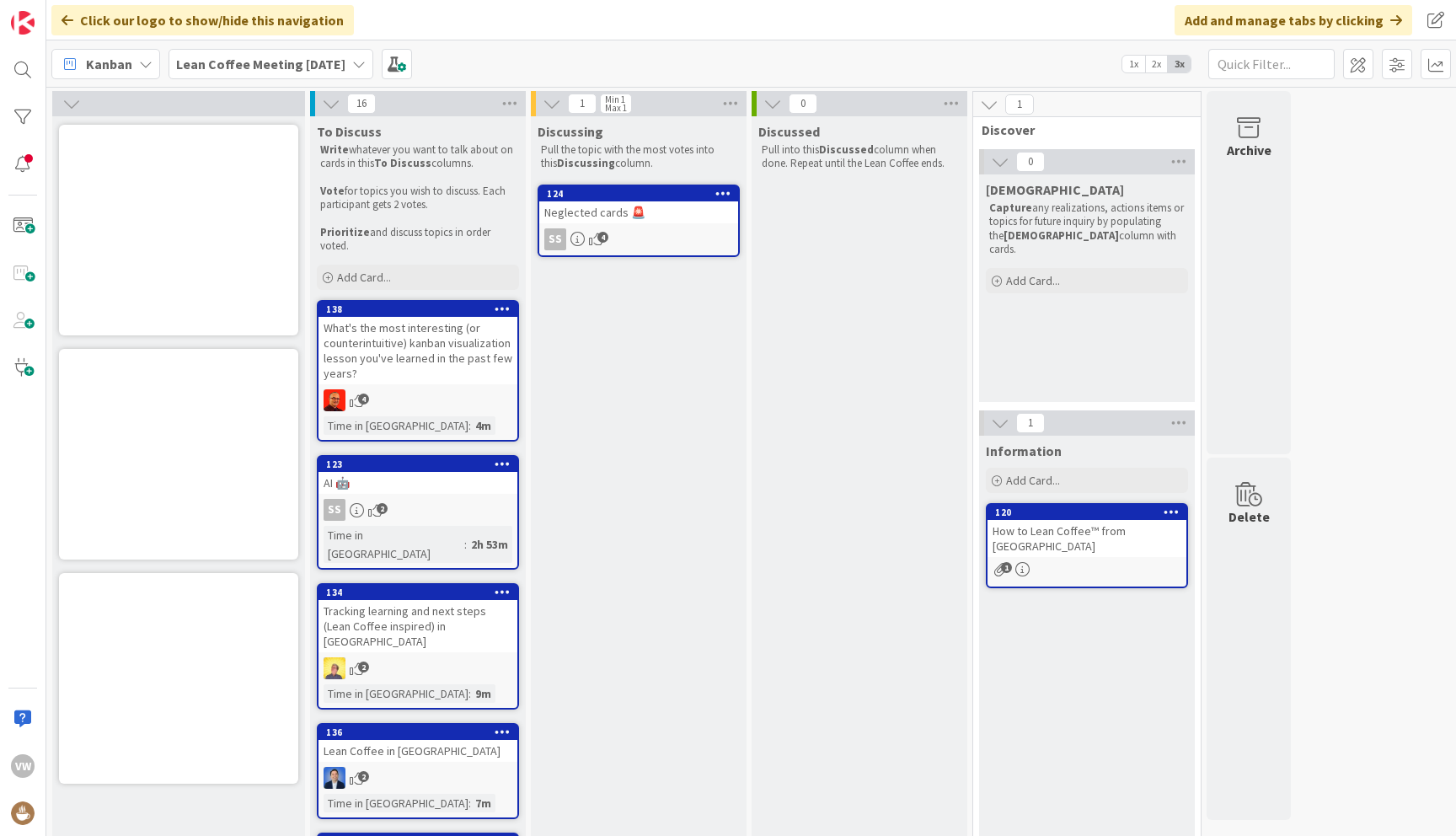
click at [602, 215] on div "Neglected cards 🚨" at bounding box center [638, 213] width 199 height 22
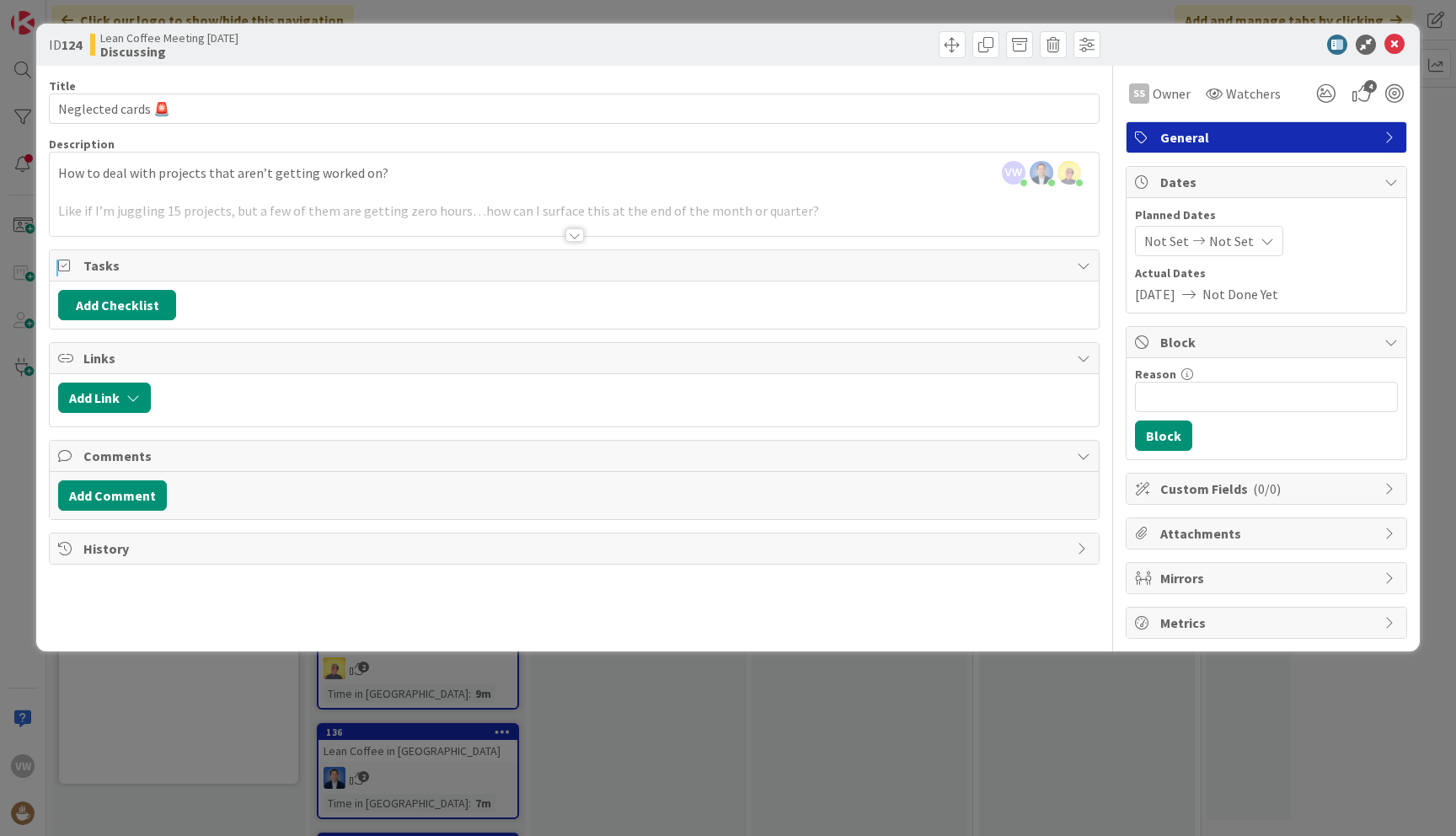
click at [582, 234] on div at bounding box center [575, 235] width 19 height 14
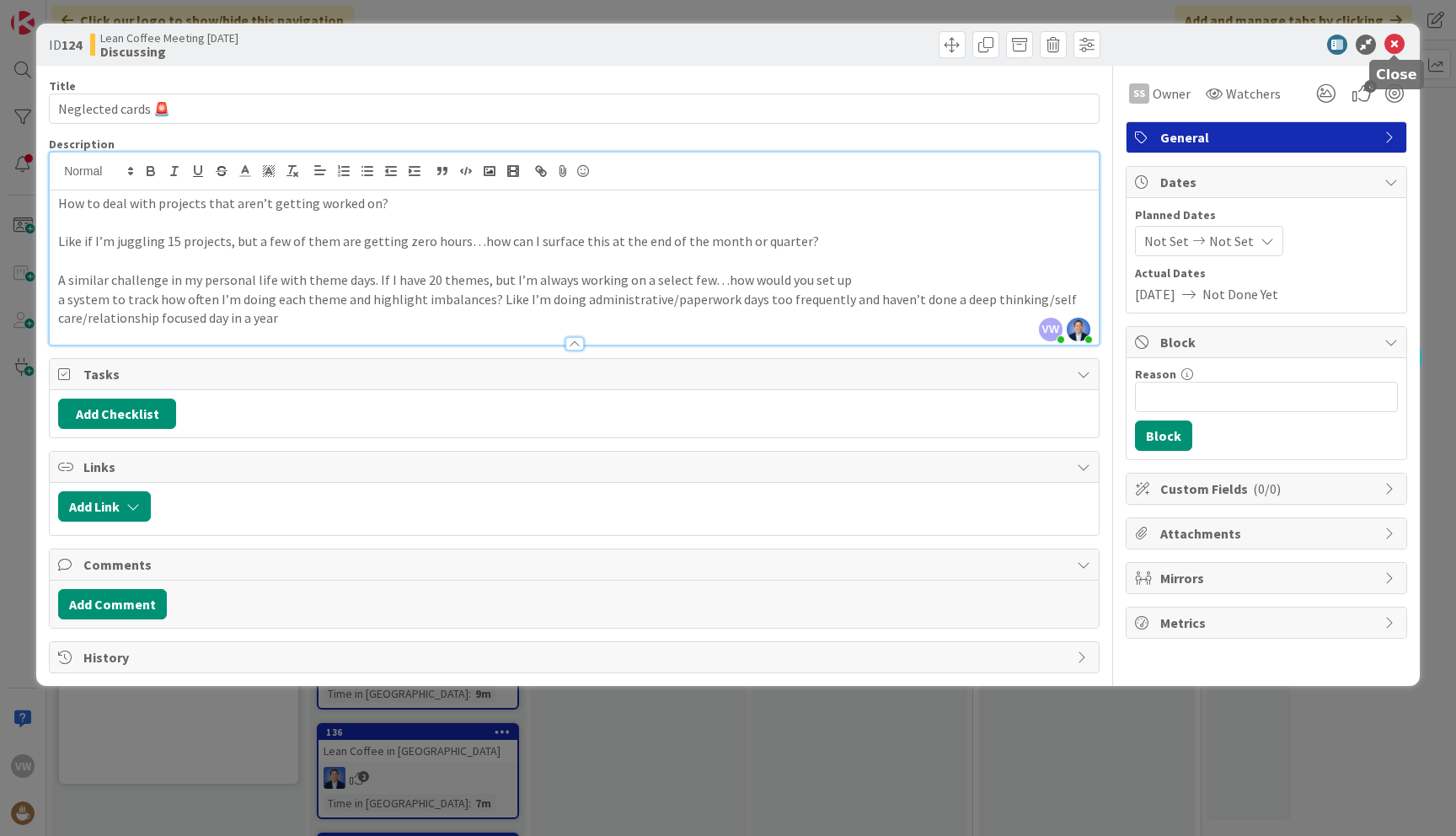
click at [1391, 42] on icon at bounding box center [1394, 45] width 20 height 20
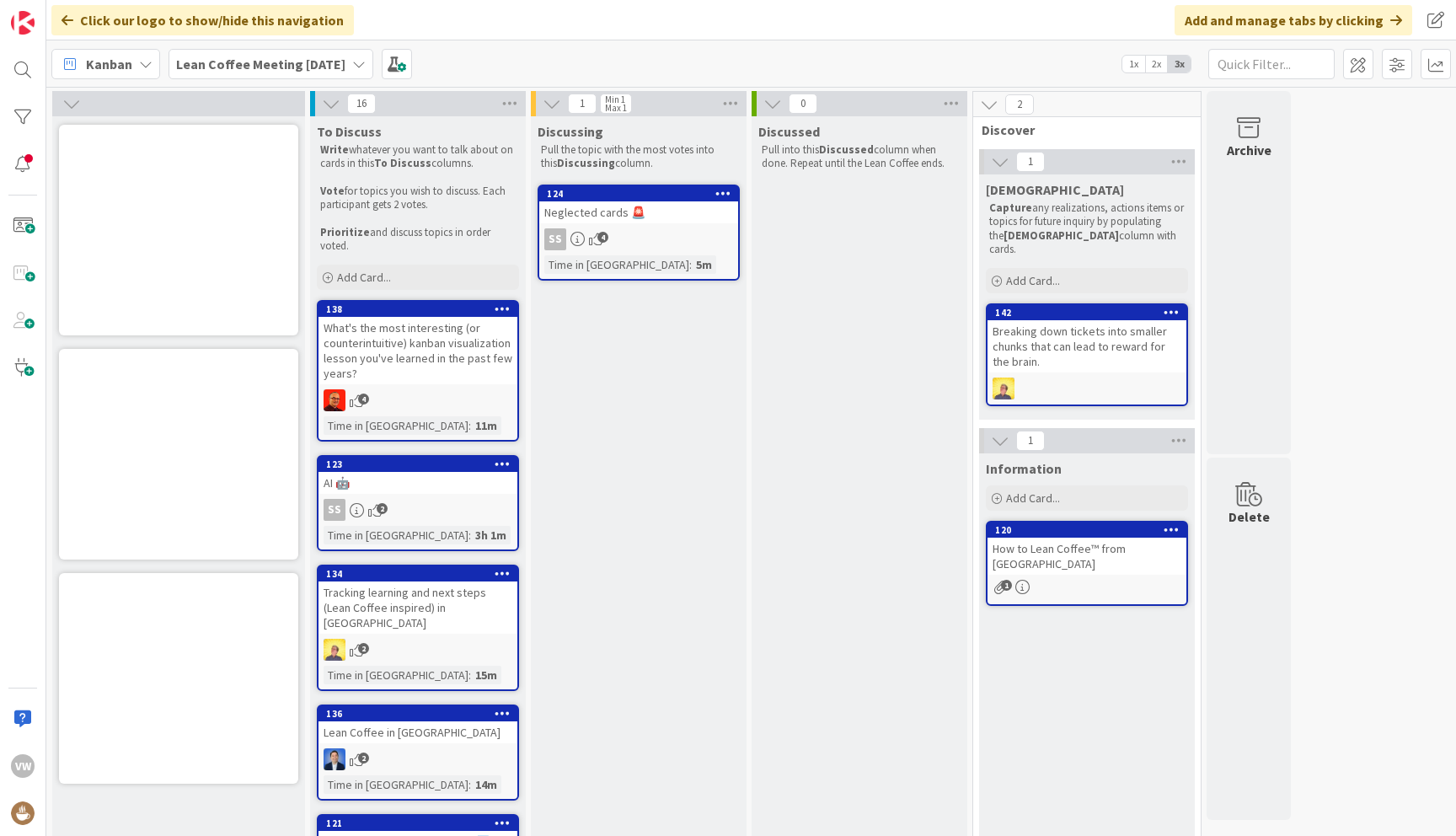
click at [596, 217] on div "Neglected cards 🚨" at bounding box center [638, 213] width 199 height 22
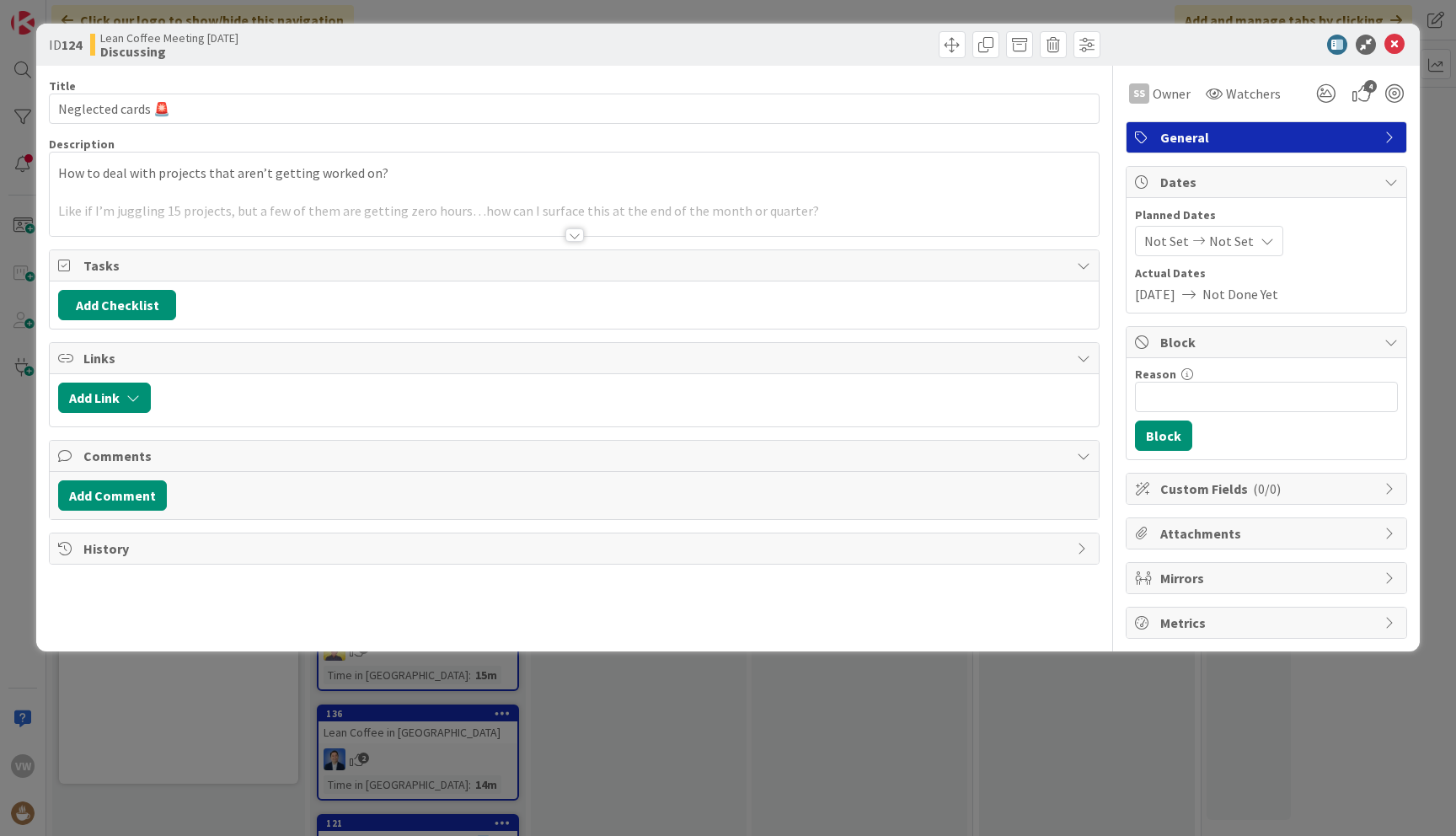
click at [577, 237] on div at bounding box center [575, 235] width 19 height 14
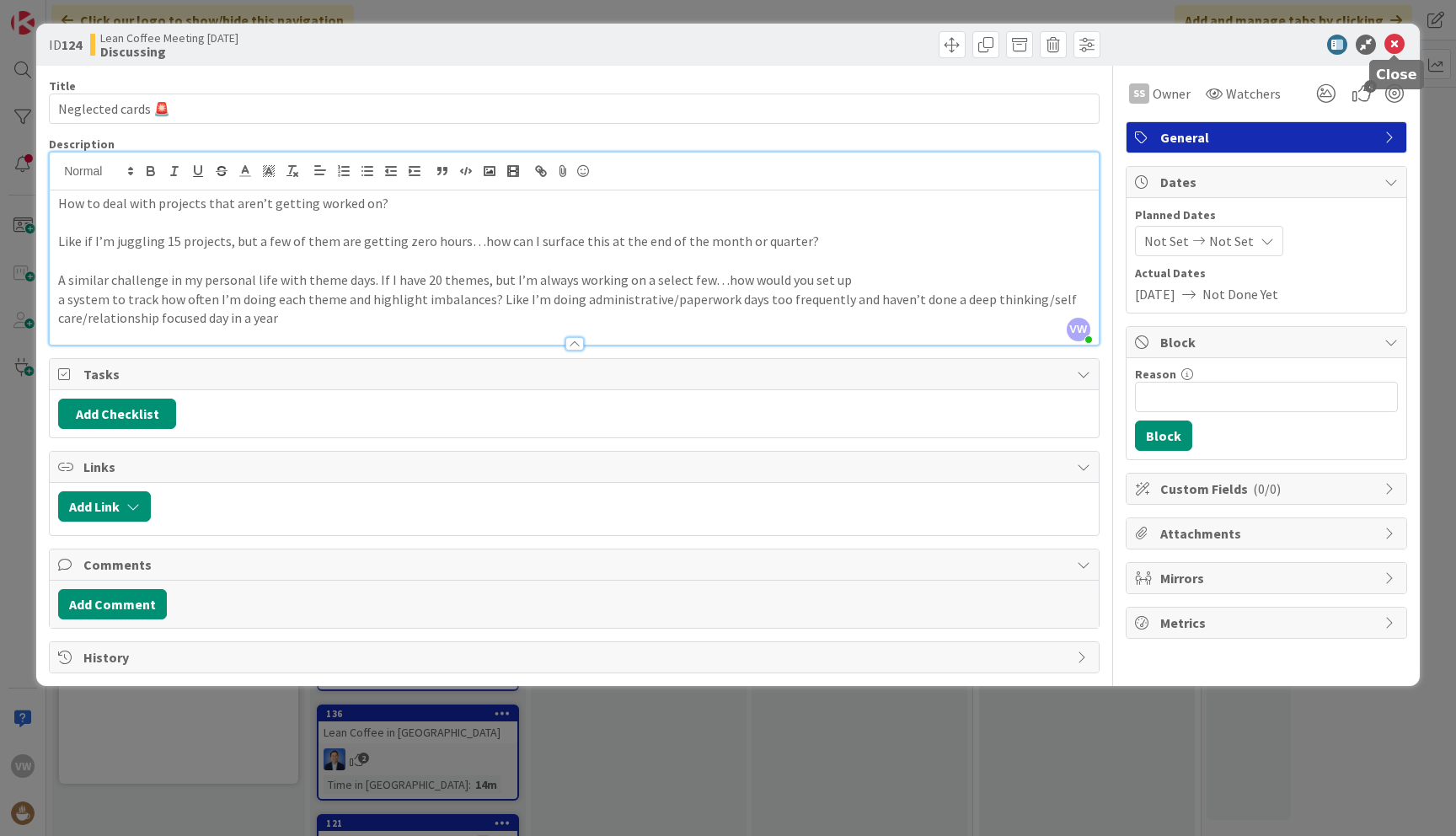
click at [1394, 42] on icon at bounding box center [1394, 45] width 20 height 20
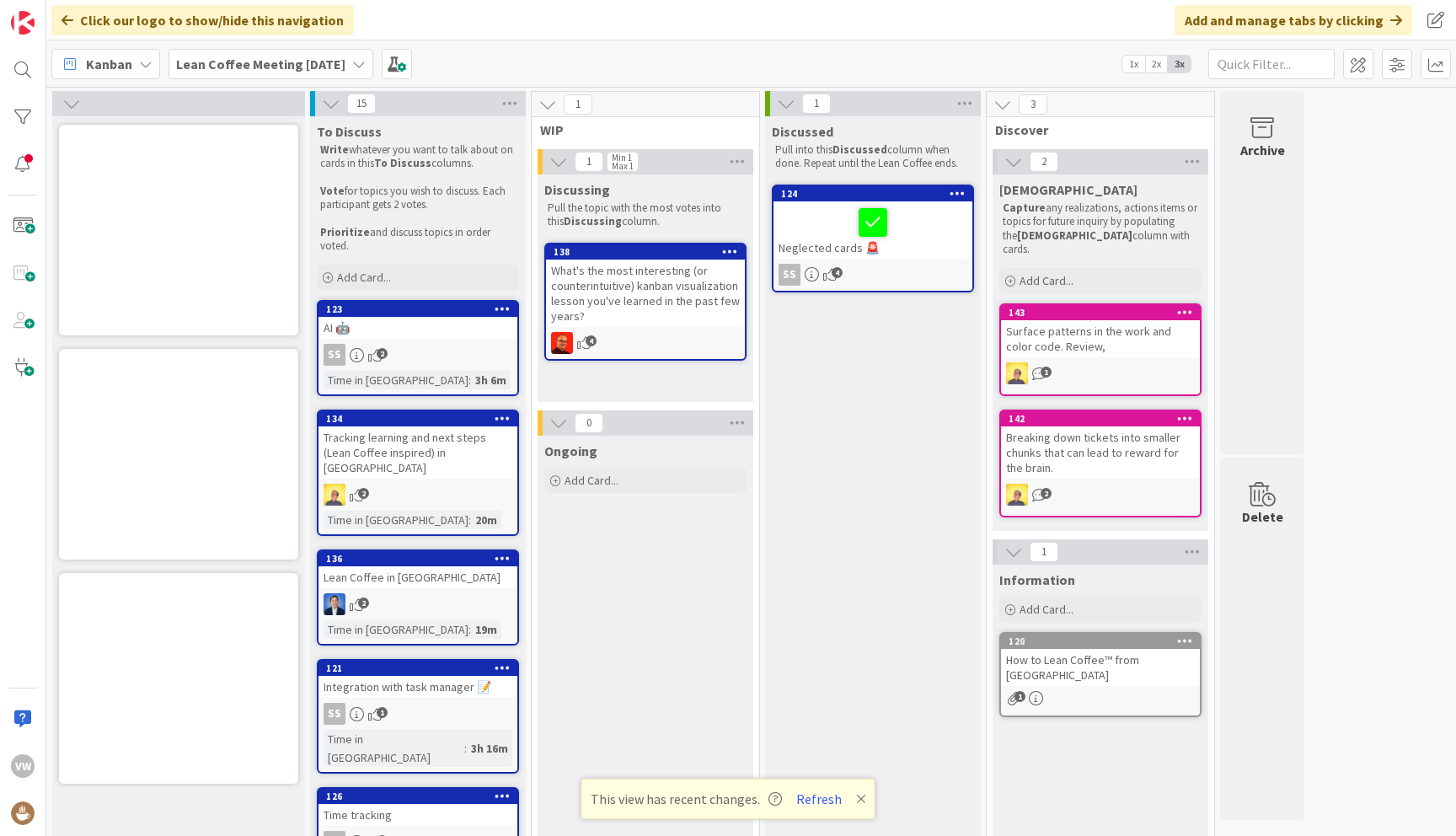
click at [642, 287] on div "What's the most interesting (or counterintuitive) kanban visualization lesson y…" at bounding box center [645, 294] width 199 height 68
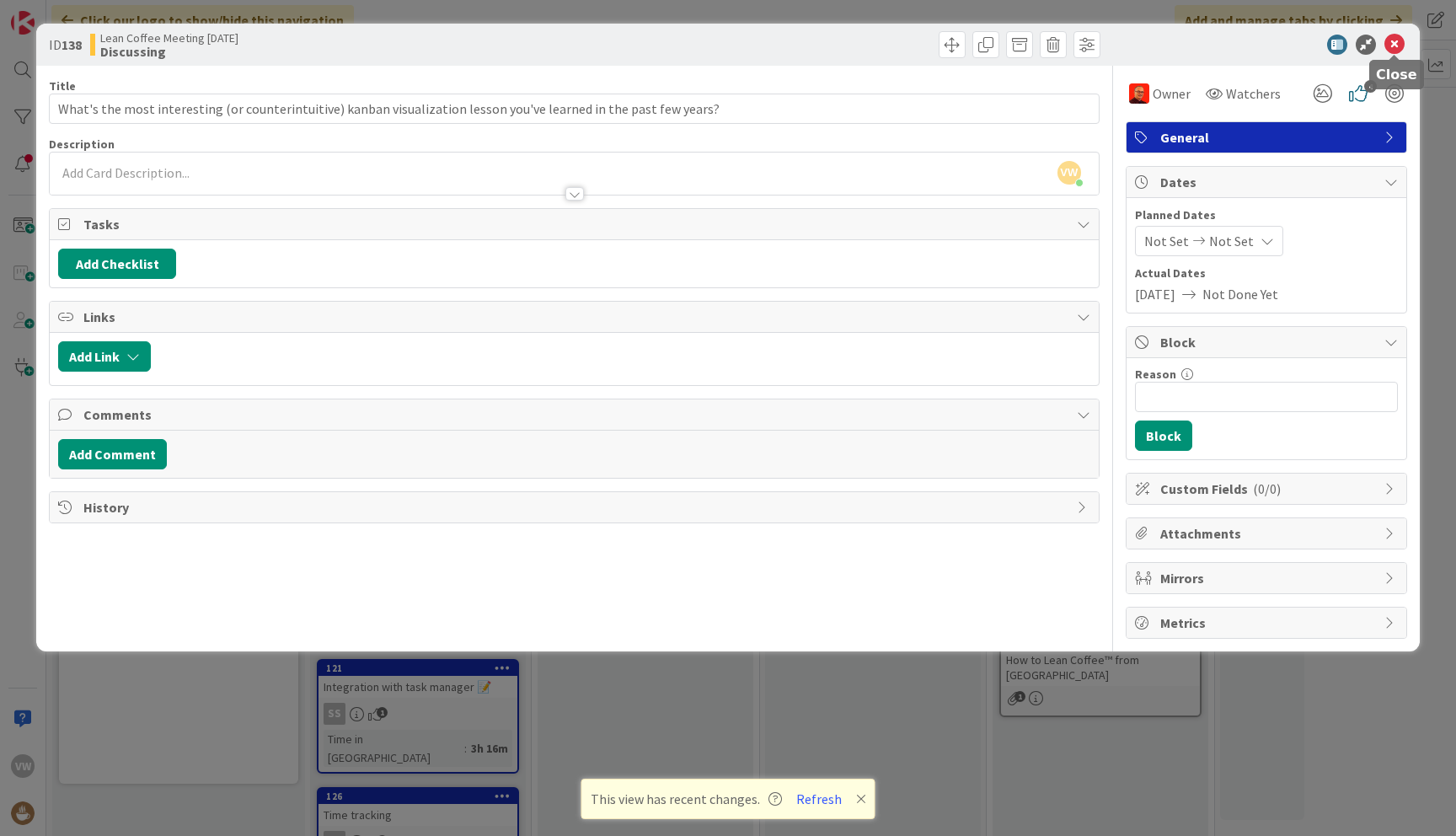
click at [1393, 47] on icon at bounding box center [1394, 45] width 20 height 20
